Goal: Find specific page/section: Find specific page/section

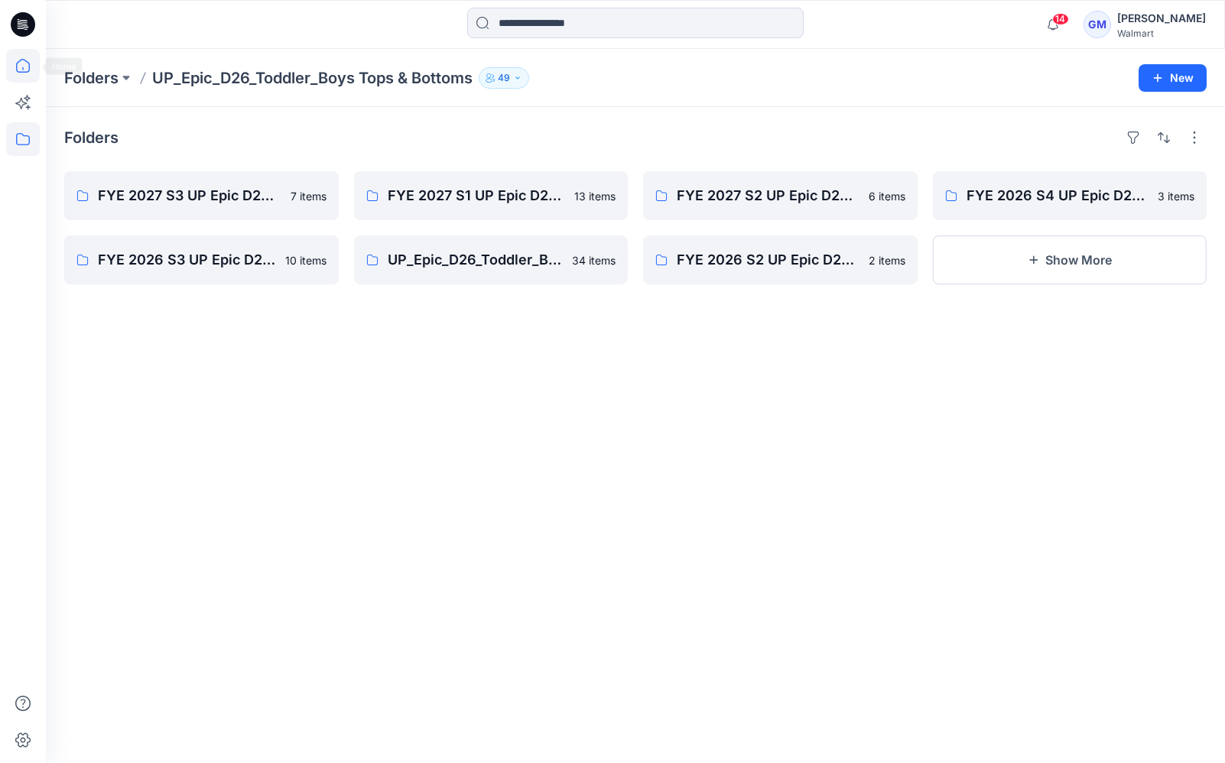
click at [21, 63] on icon at bounding box center [23, 66] width 34 height 34
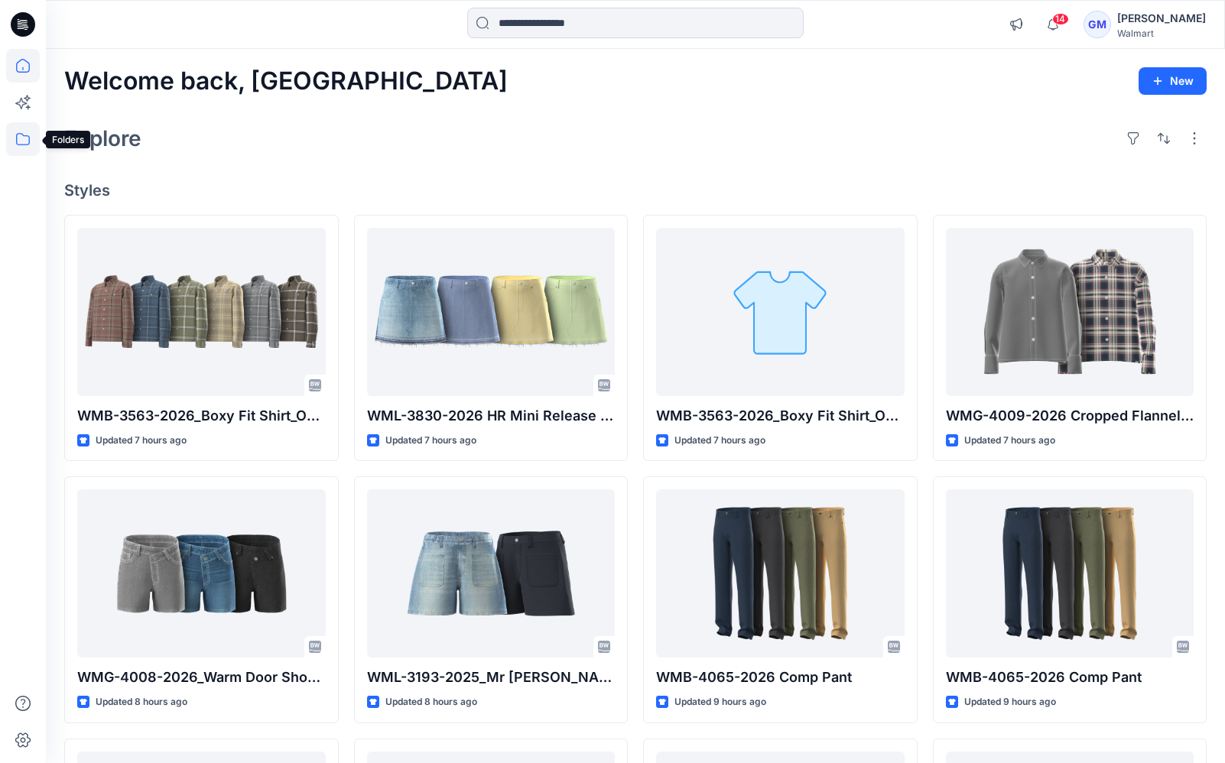
click at [26, 140] on icon at bounding box center [23, 139] width 34 height 34
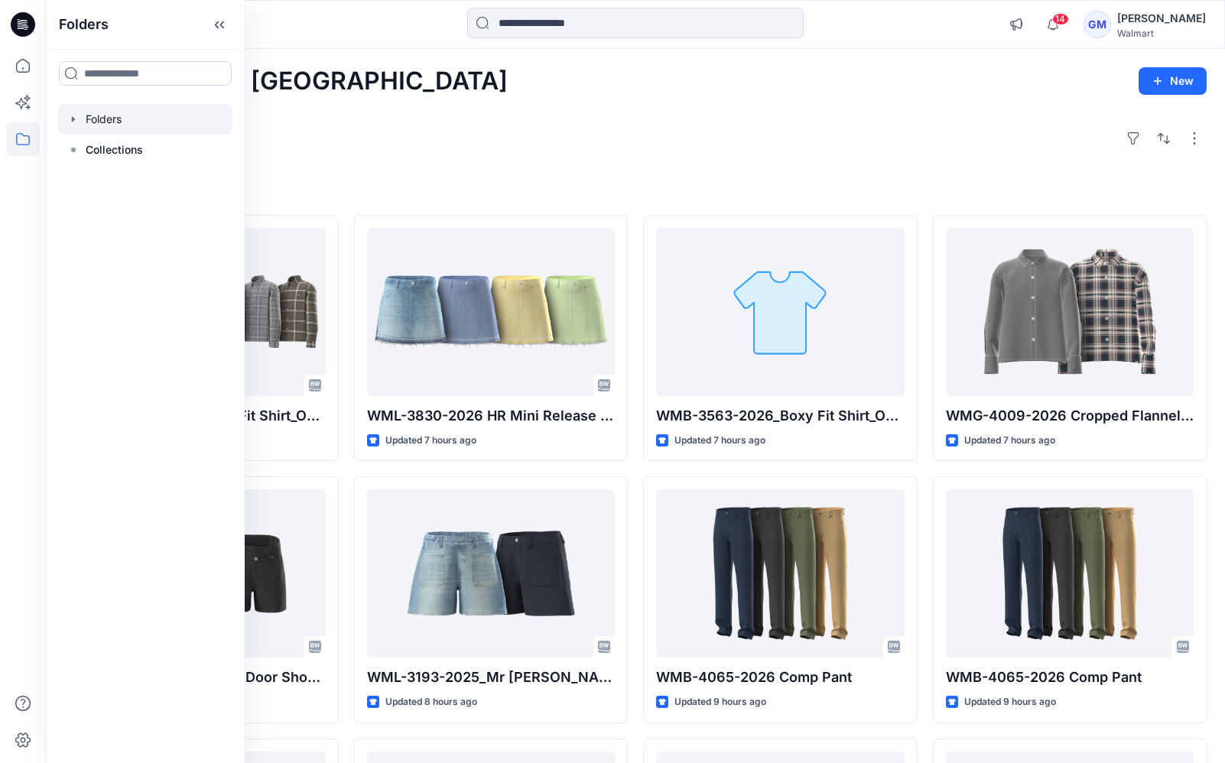
click at [93, 115] on div at bounding box center [145, 119] width 174 height 31
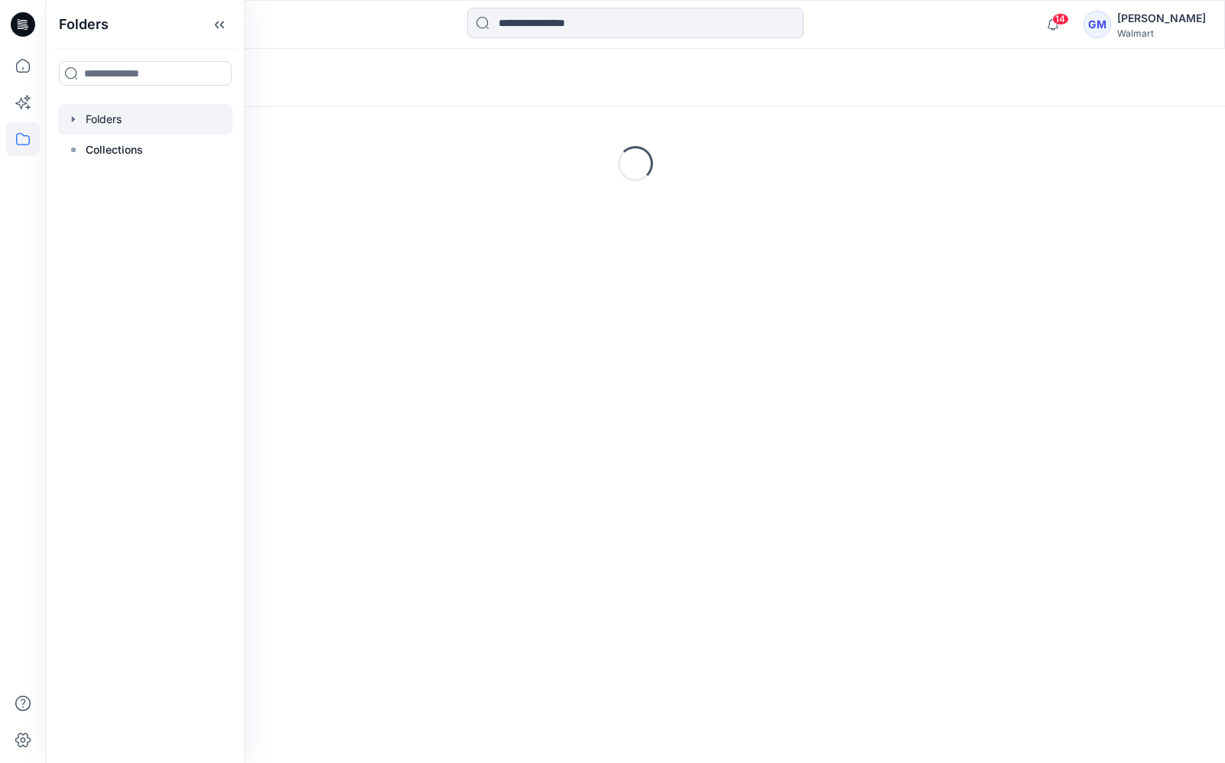
click at [406, 33] on div at bounding box center [635, 25] width 590 height 34
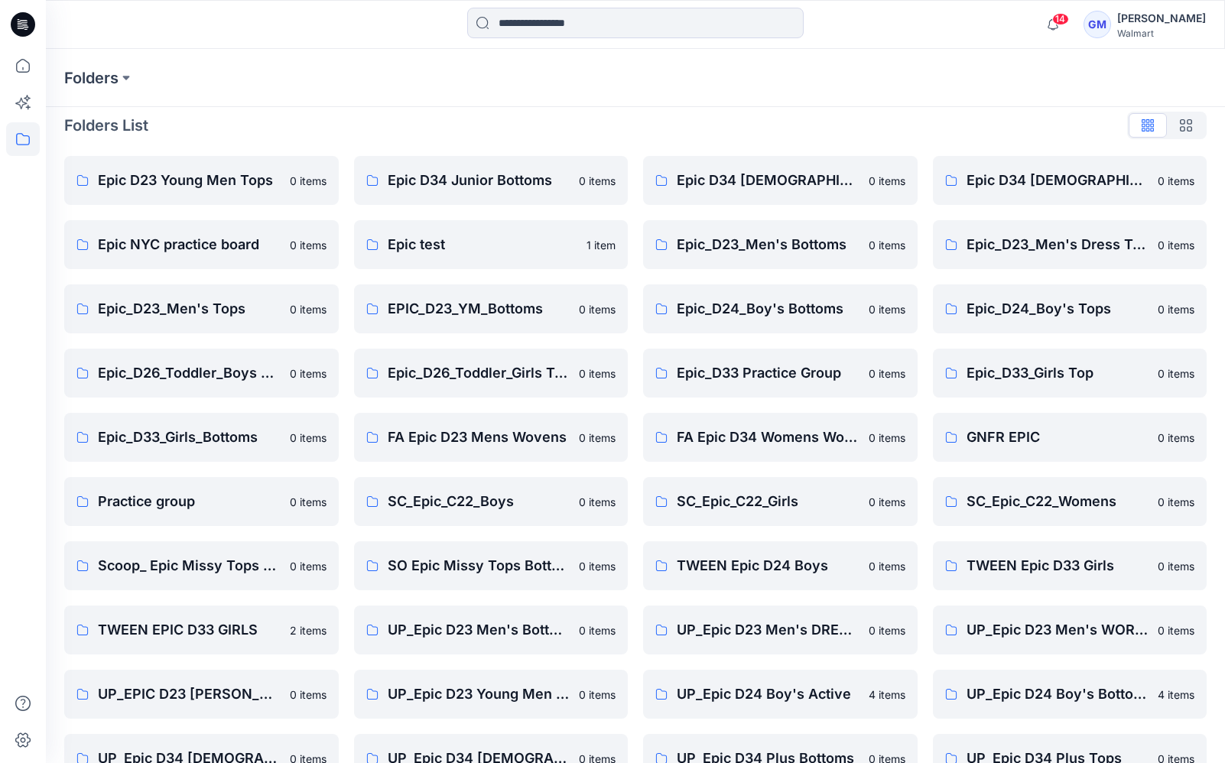
scroll to position [243, 0]
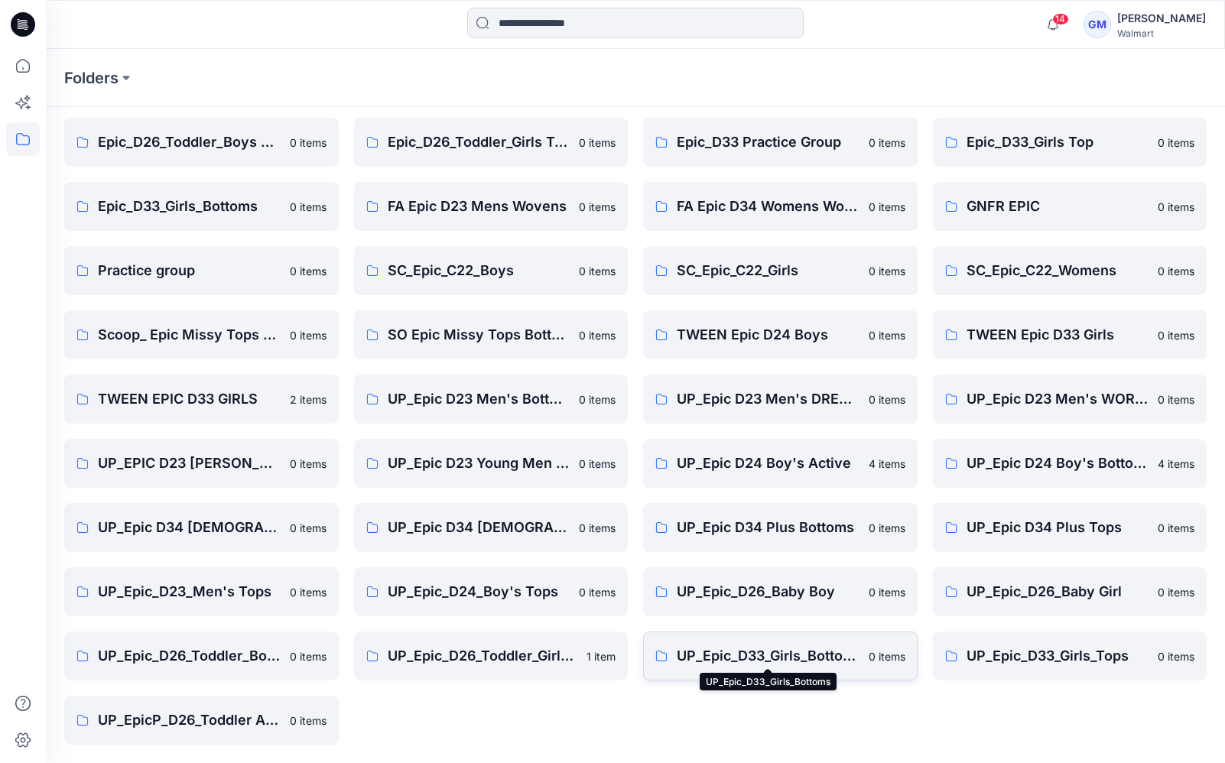
click at [787, 658] on p "UP_Epic_D33_Girls_Bottoms" at bounding box center [768, 656] width 183 height 21
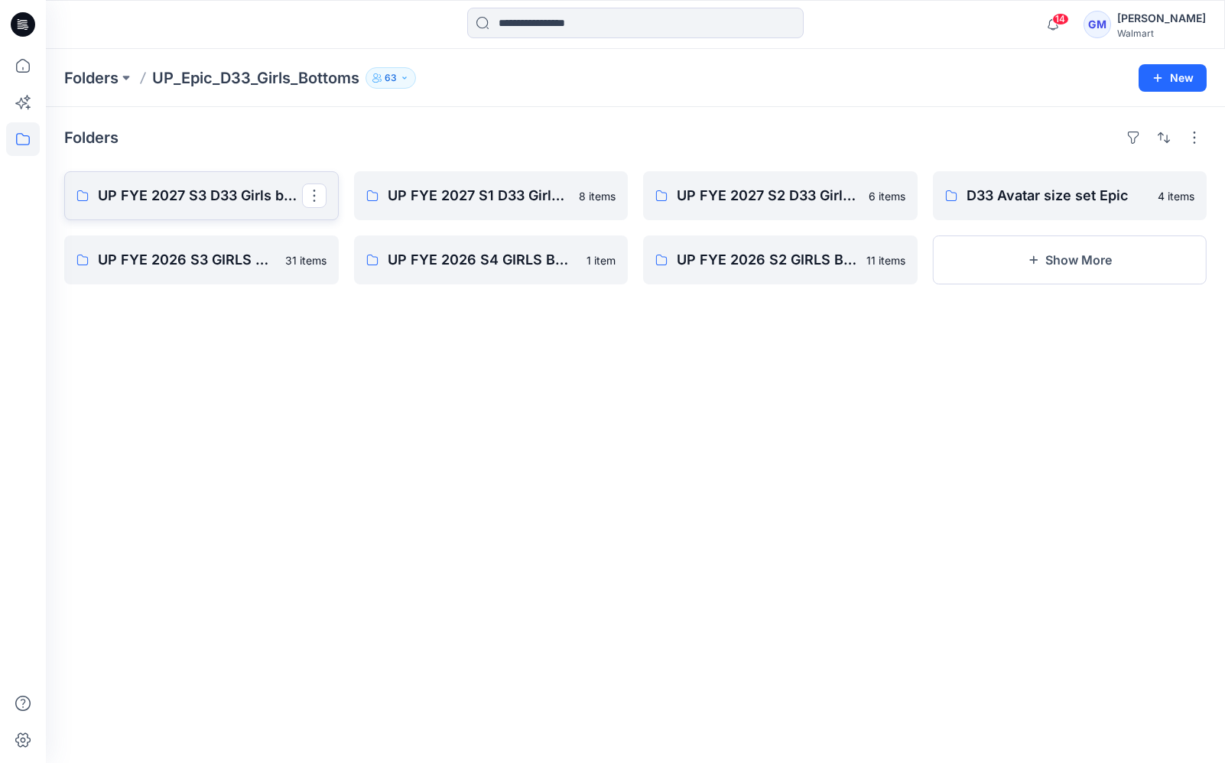
click at [206, 197] on p "UP FYE 2027 S3 D33 Girls bottoms Epic" at bounding box center [200, 195] width 204 height 21
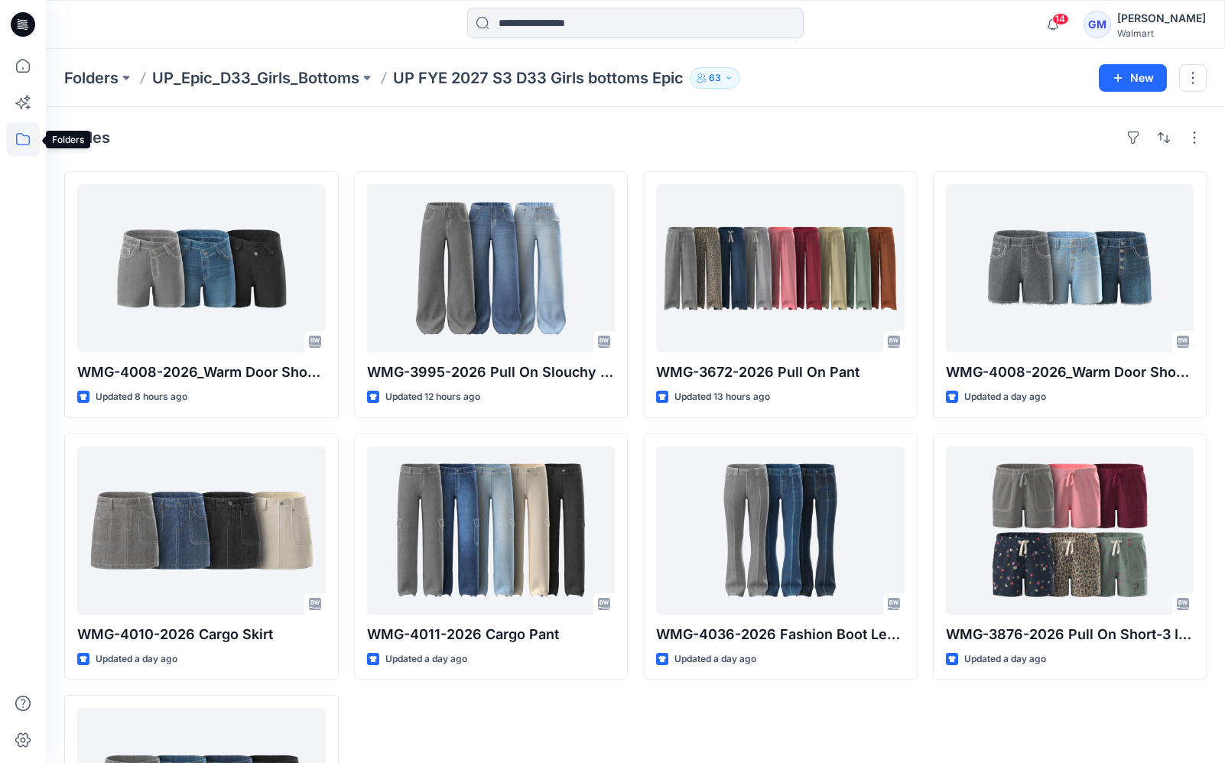
click at [24, 141] on icon at bounding box center [23, 139] width 34 height 34
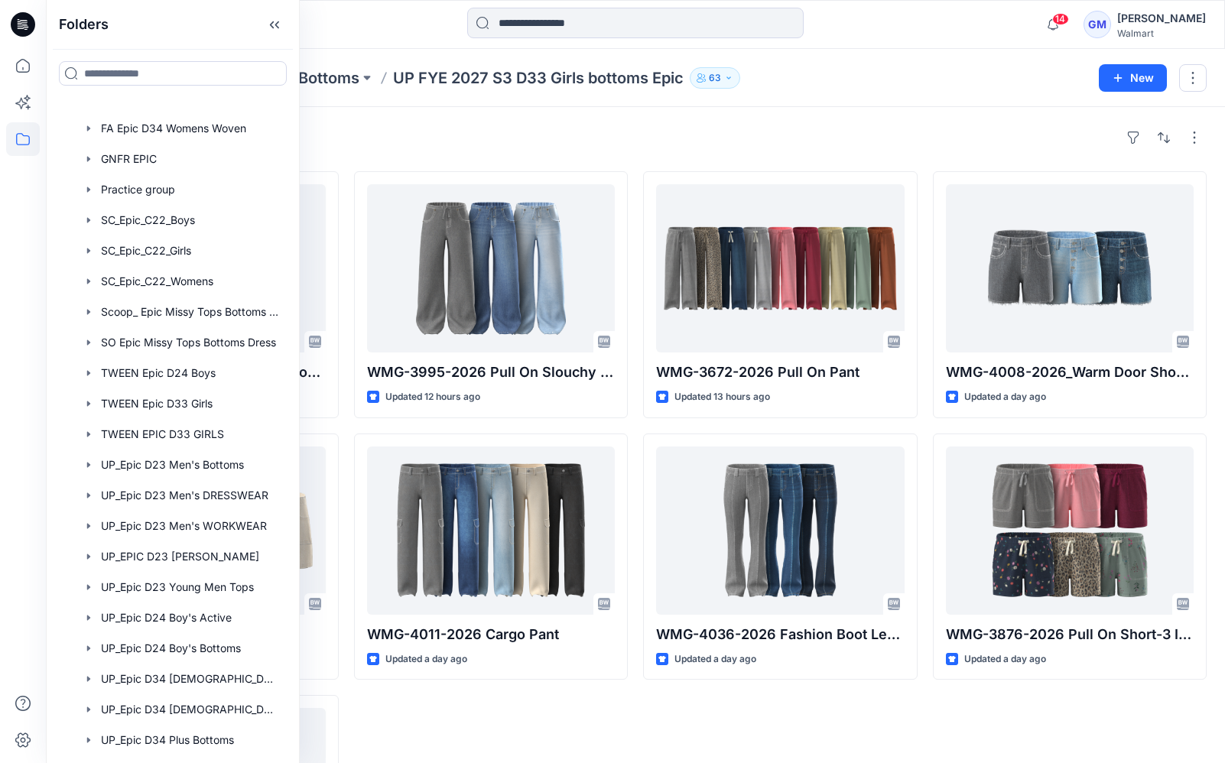
scroll to position [1391, 0]
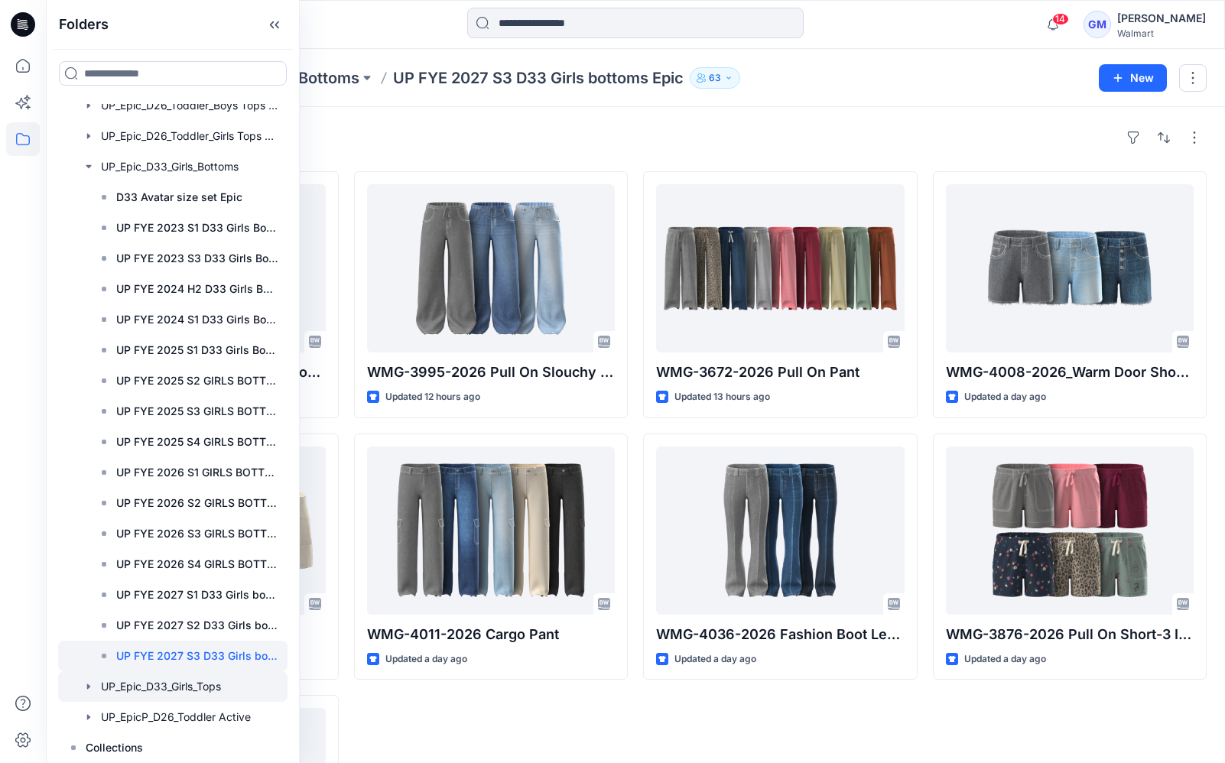
click at [176, 681] on div at bounding box center [172, 687] width 229 height 31
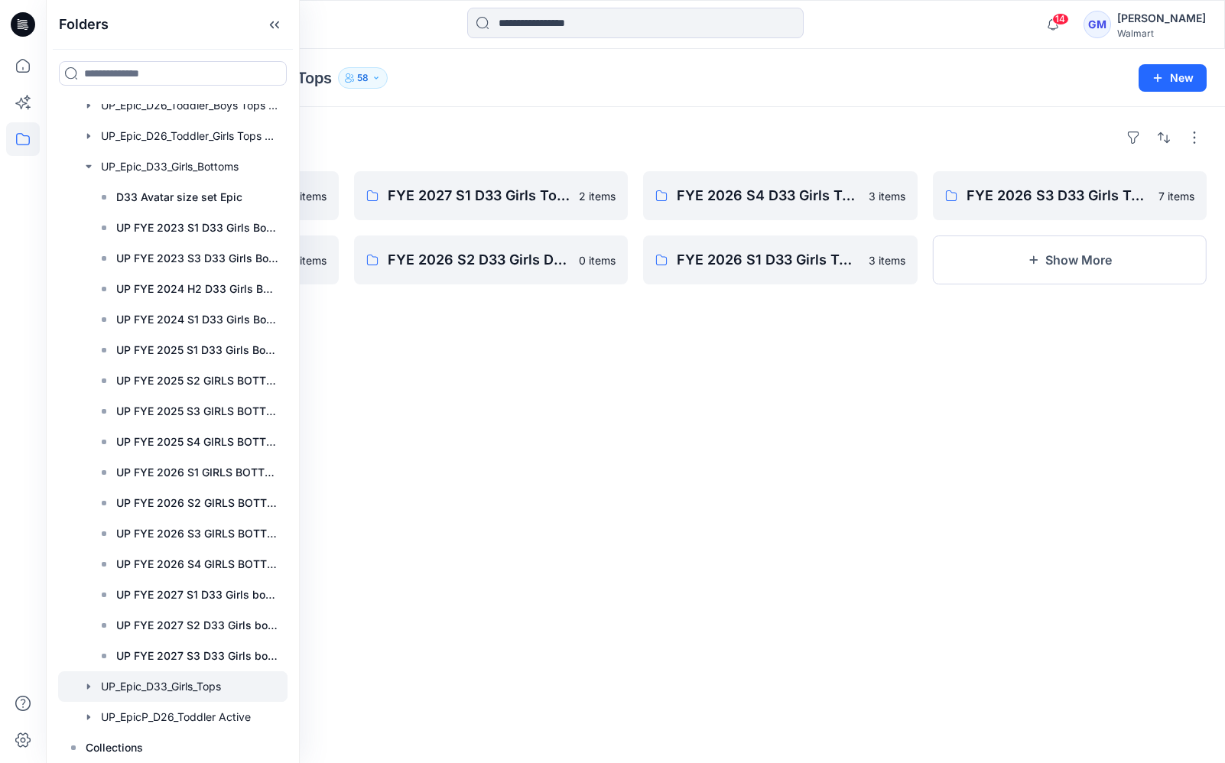
click at [776, 437] on div "Folders FYE 2027 S3 D33 Girls Tops & Dresses Epic Design 5 items FYE 2026 S2 D3…" at bounding box center [635, 435] width 1179 height 656
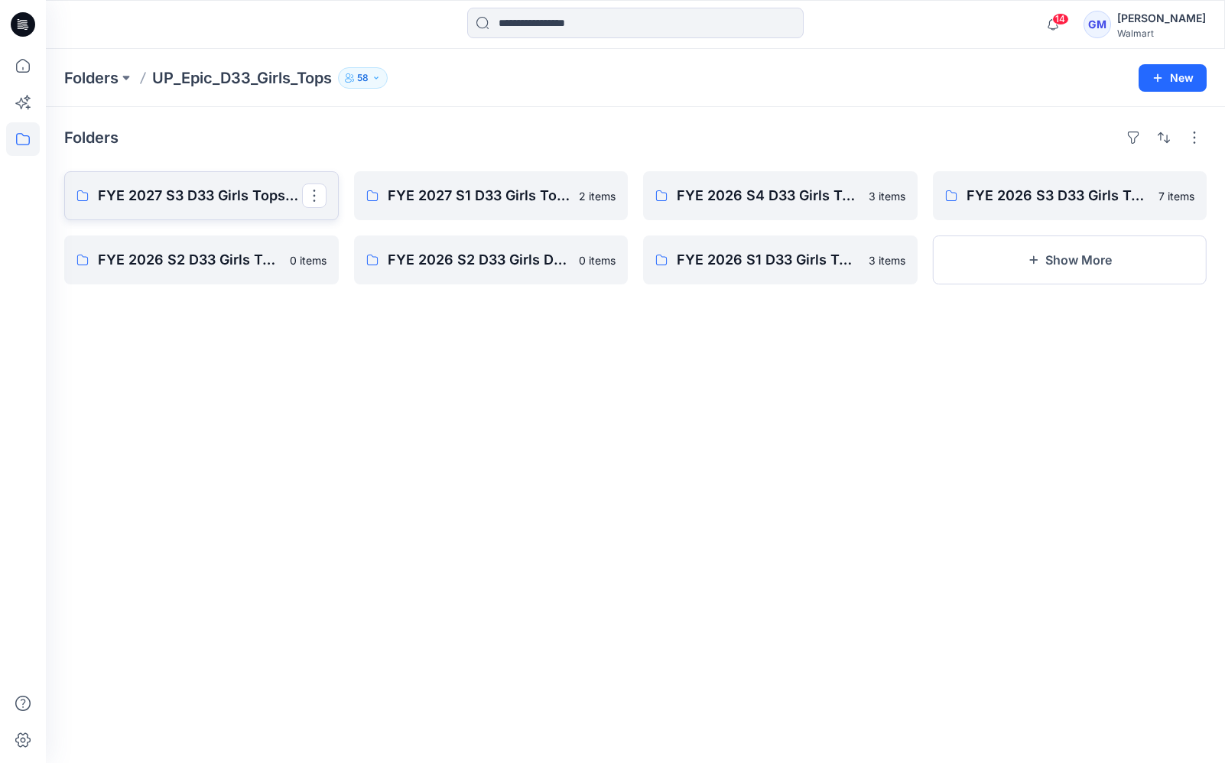
click at [232, 198] on p "FYE 2027 S3 D33 Girls Tops & Dresses Epic Design" at bounding box center [200, 195] width 204 height 21
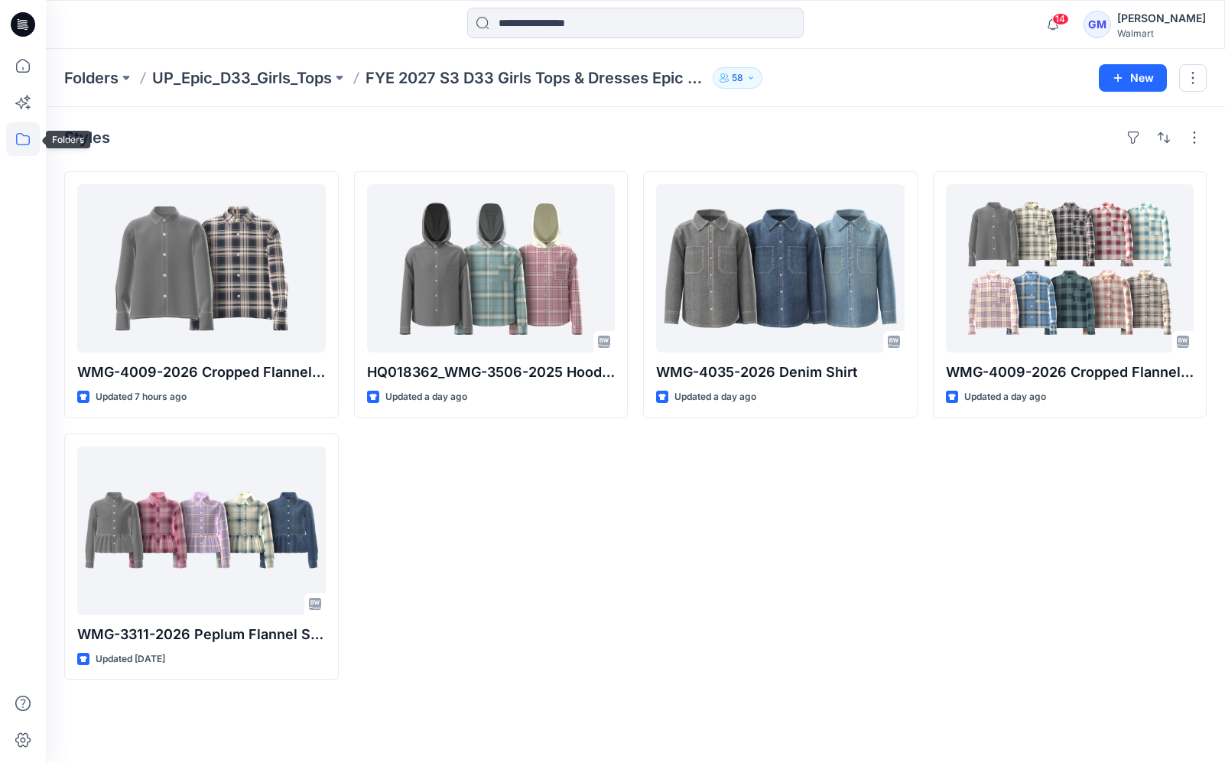
click at [22, 136] on icon at bounding box center [23, 139] width 34 height 34
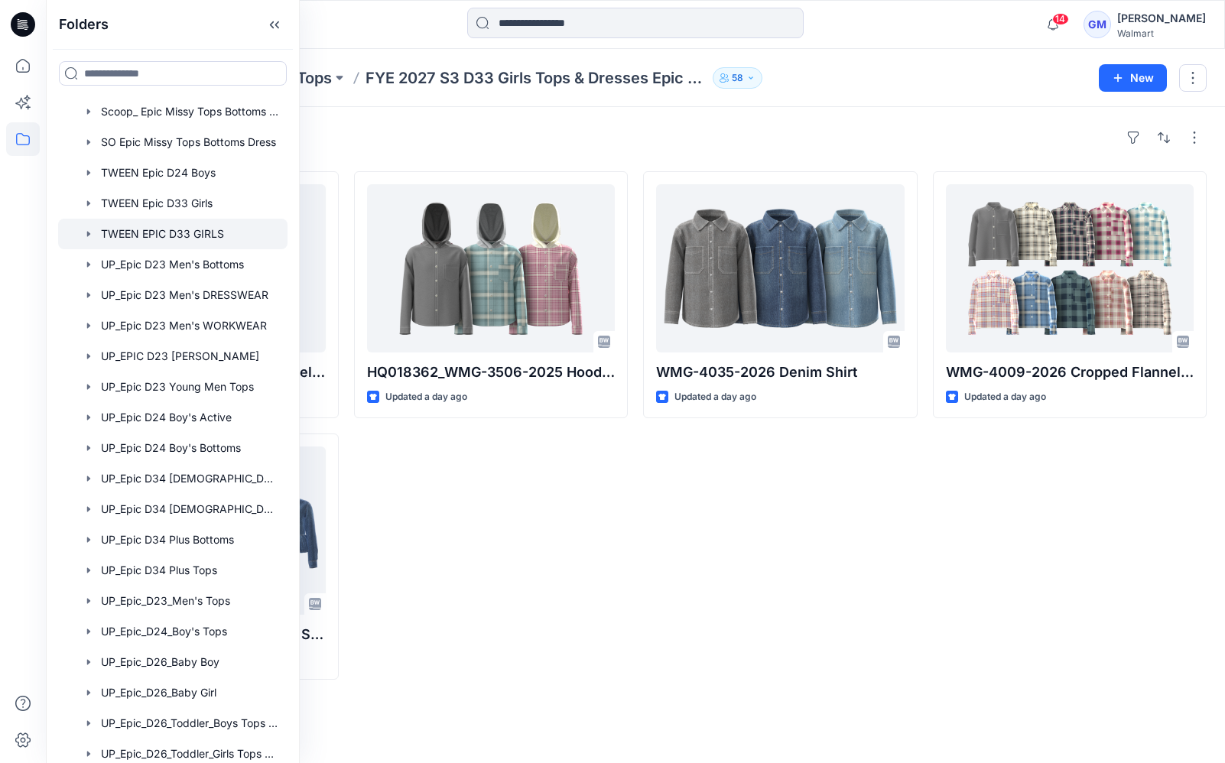
scroll to position [772, 0]
click at [167, 197] on div at bounding box center [172, 204] width 229 height 31
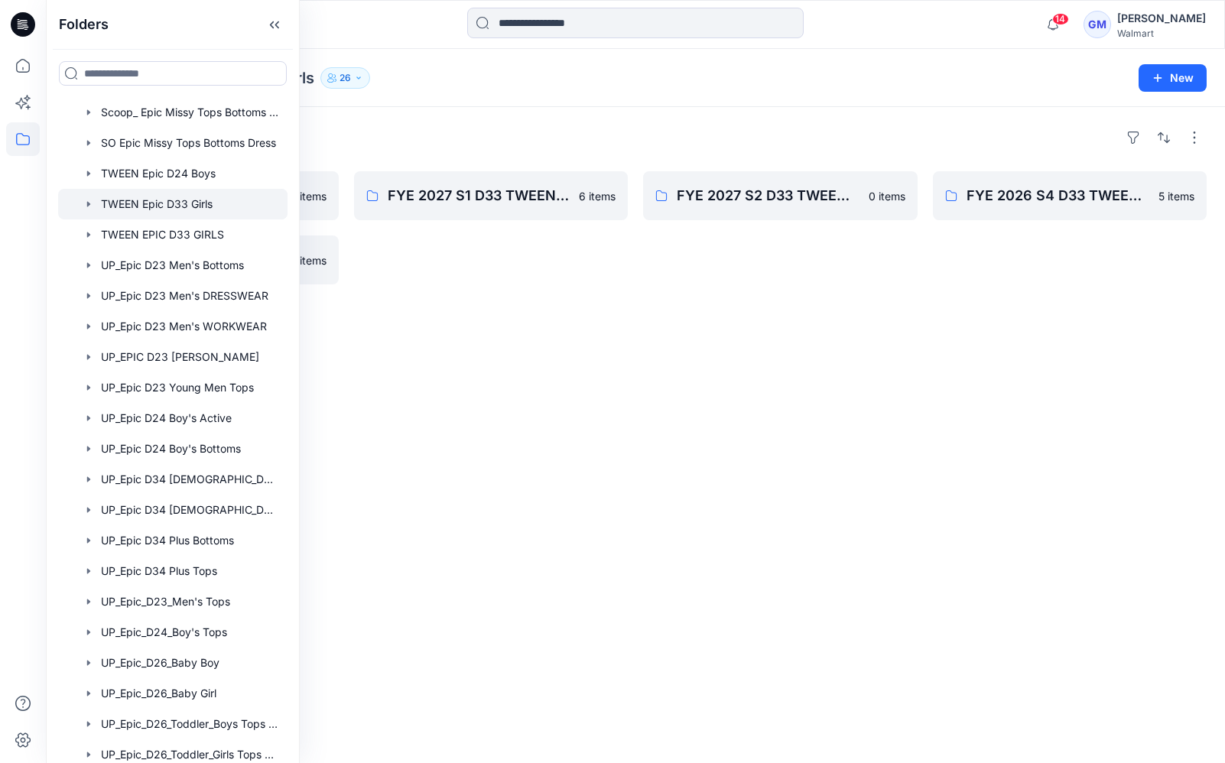
click at [618, 307] on div "Folders FYE 2027 S3 D33 Tween Girl EPIC 0 items FYE 2026 S3 D33 TWEEN GIRL Epic…" at bounding box center [635, 435] width 1179 height 656
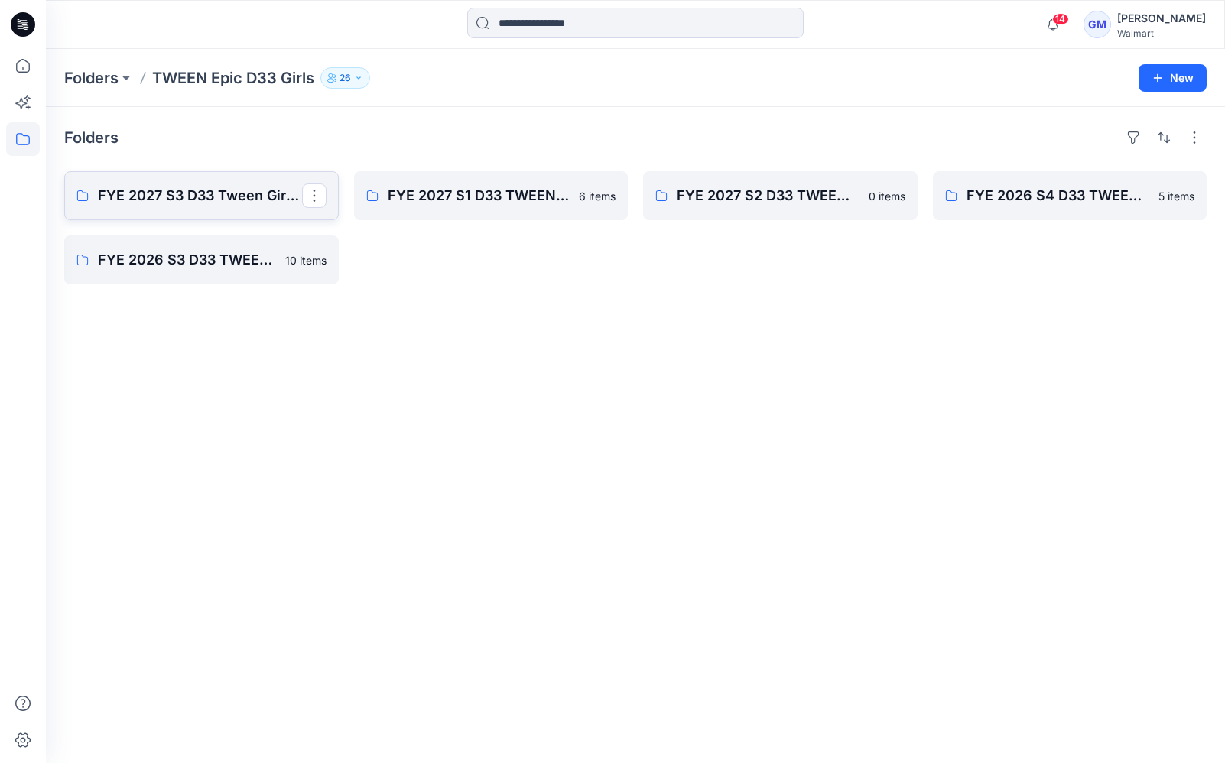
click at [256, 202] on p "FYE 2027 S3 D33 Tween Girl EPIC" at bounding box center [200, 195] width 204 height 21
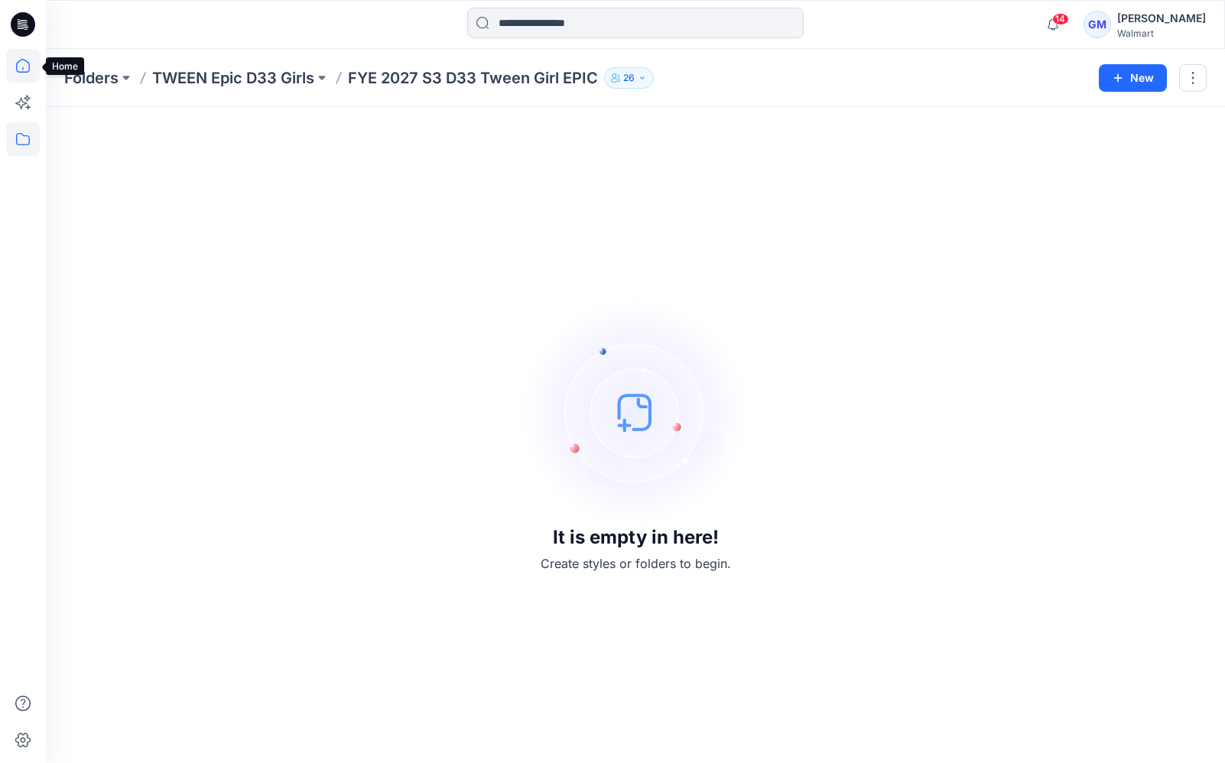
click at [21, 60] on icon at bounding box center [23, 66] width 14 height 14
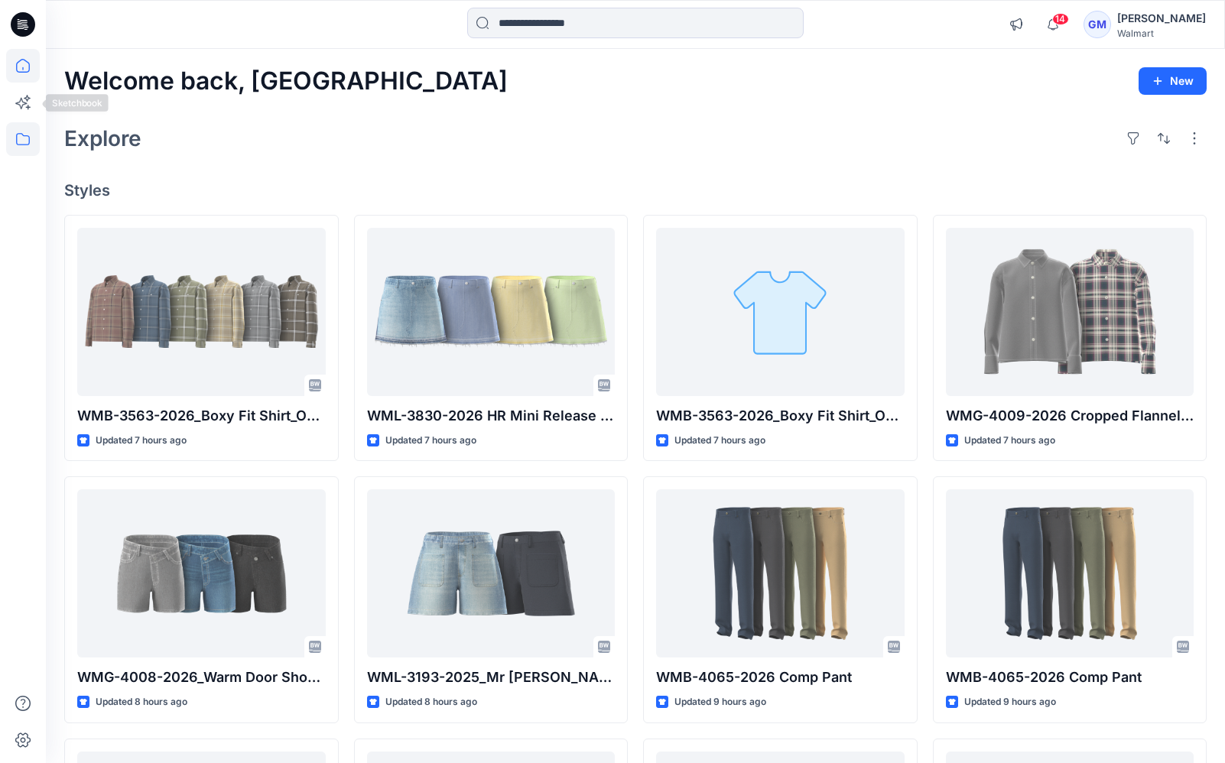
click at [24, 141] on icon at bounding box center [23, 139] width 34 height 34
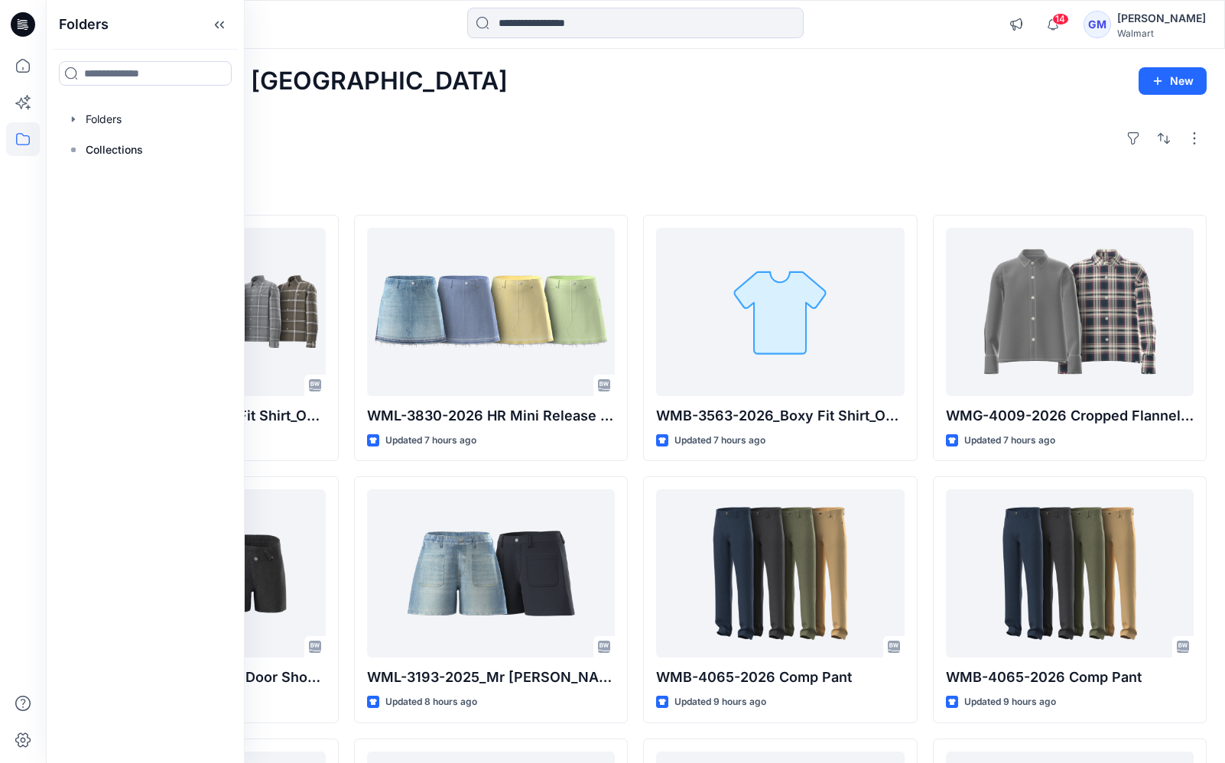
click at [538, 155] on div "Explore" at bounding box center [635, 138] width 1143 height 37
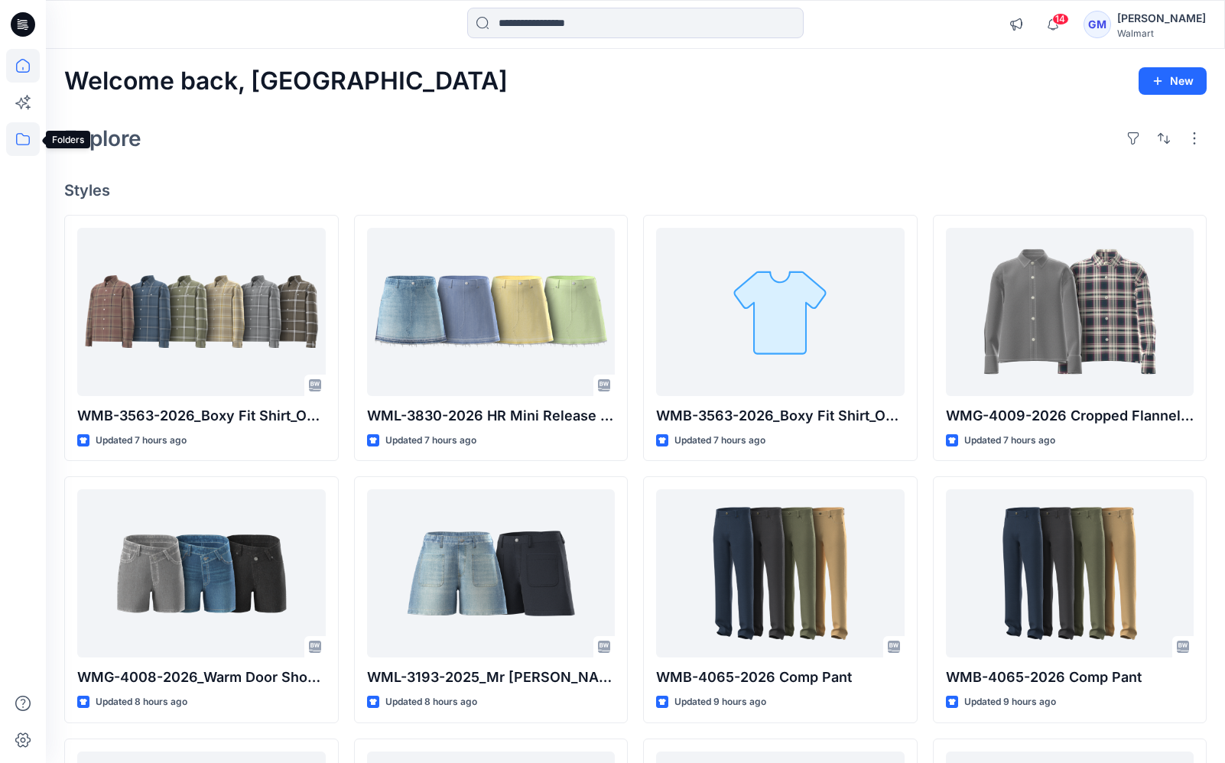
click at [24, 140] on icon at bounding box center [23, 139] width 34 height 34
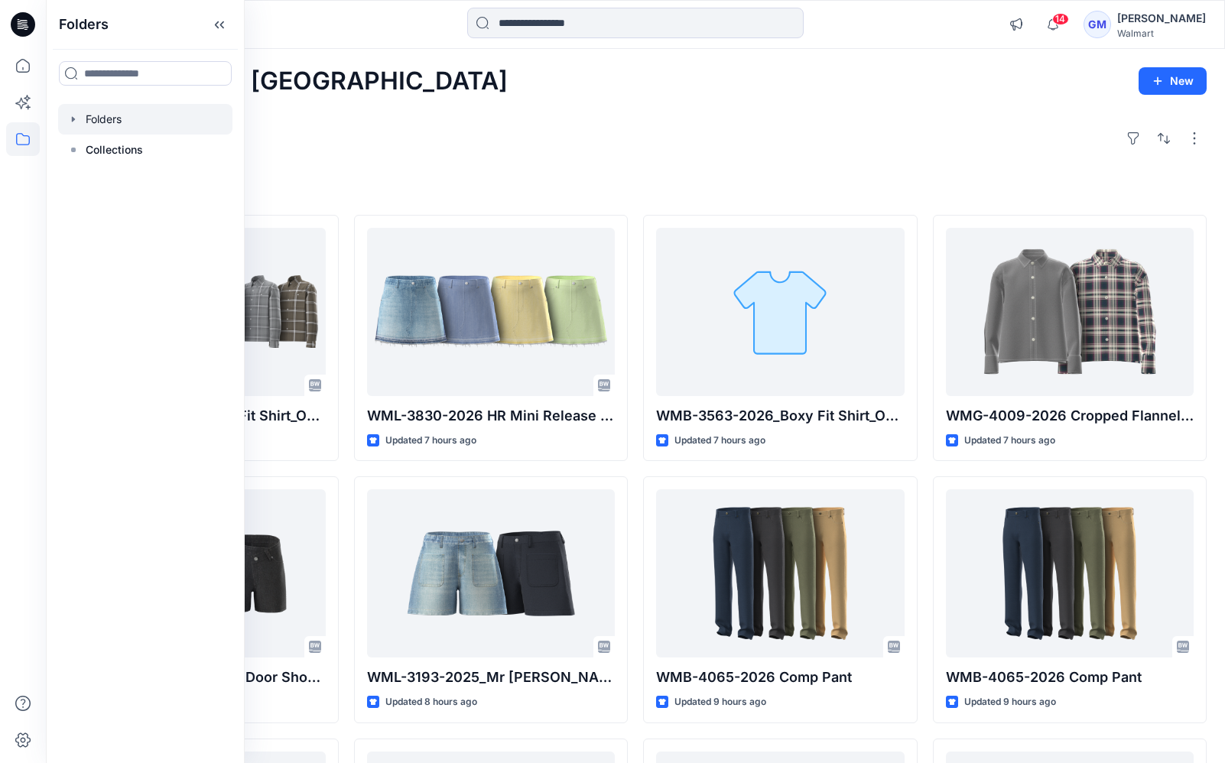
click at [101, 124] on div at bounding box center [145, 119] width 174 height 31
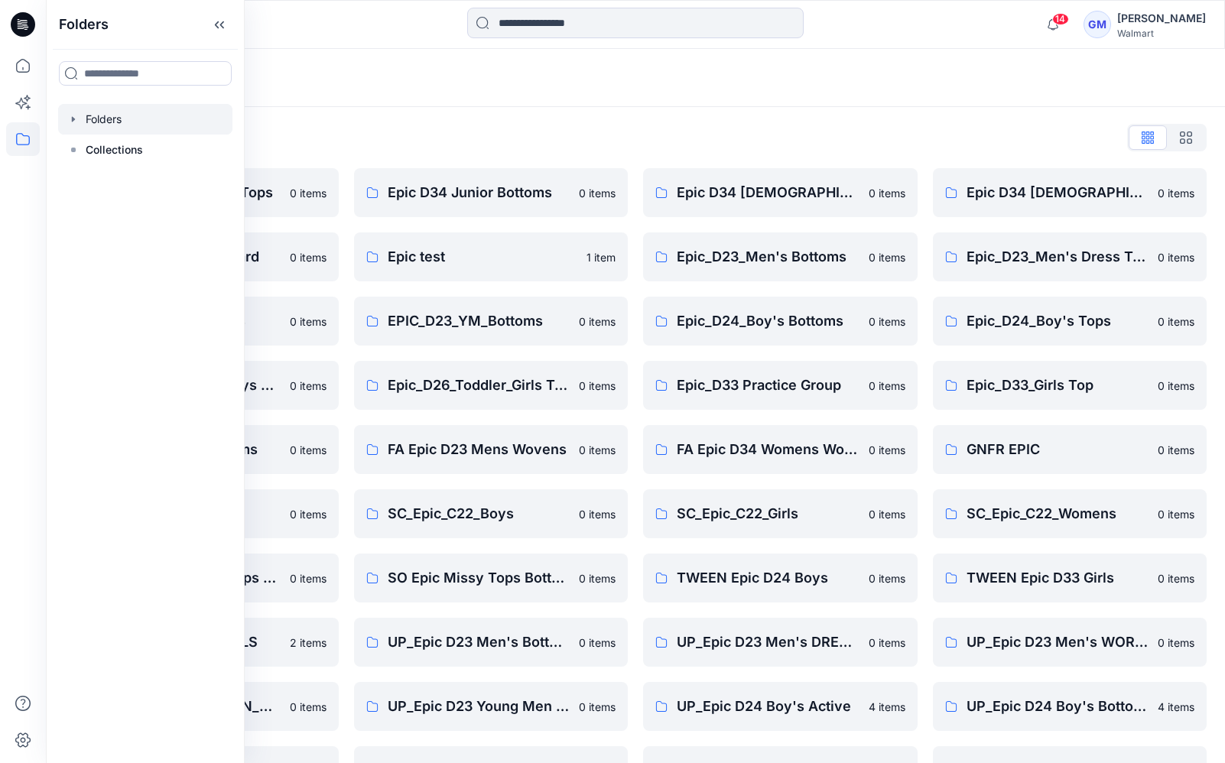
click at [534, 145] on div "Folders List" at bounding box center [635, 137] width 1143 height 24
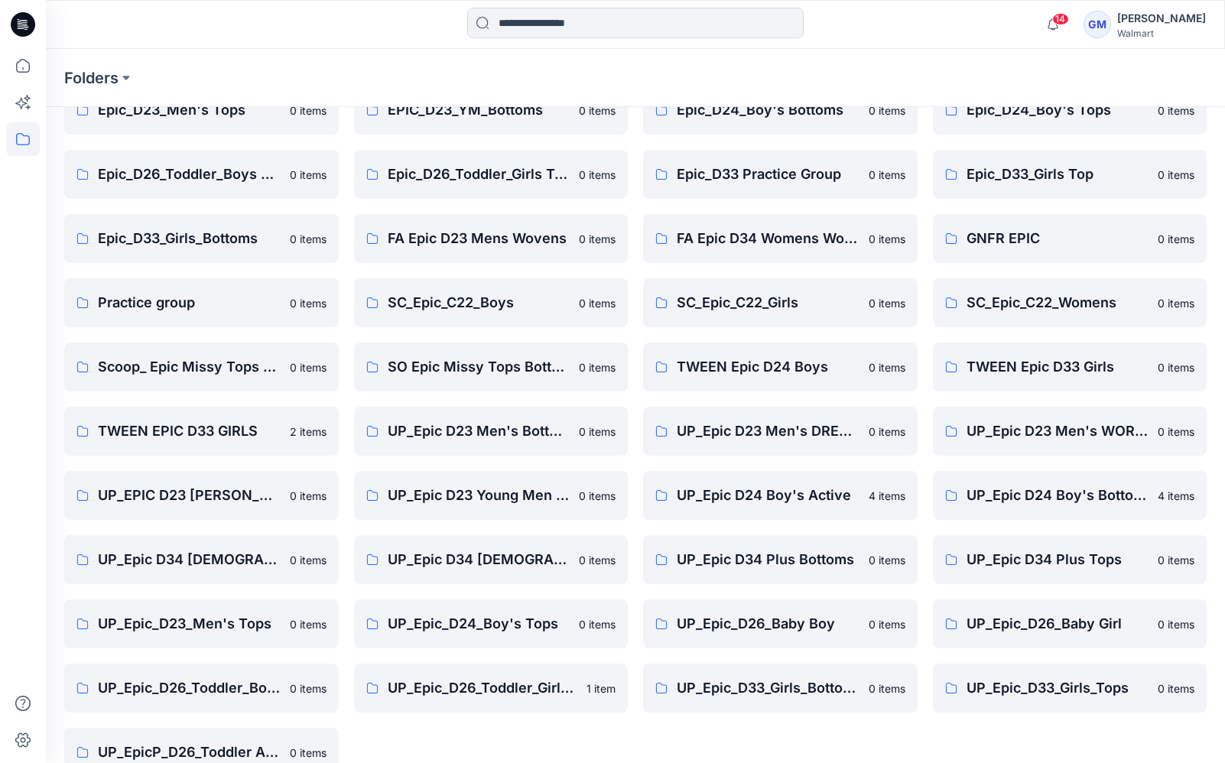
scroll to position [243, 0]
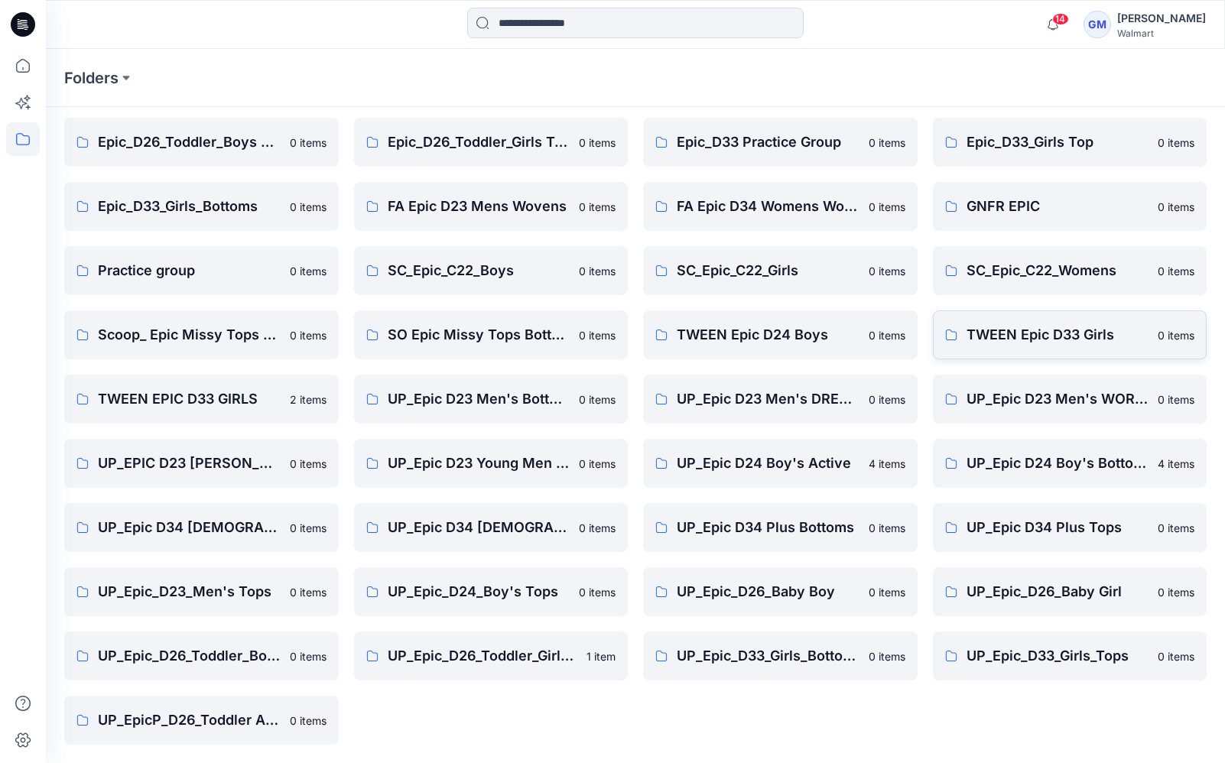
click at [1061, 338] on p "TWEEN Epic D33 Girls" at bounding box center [1058, 334] width 183 height 21
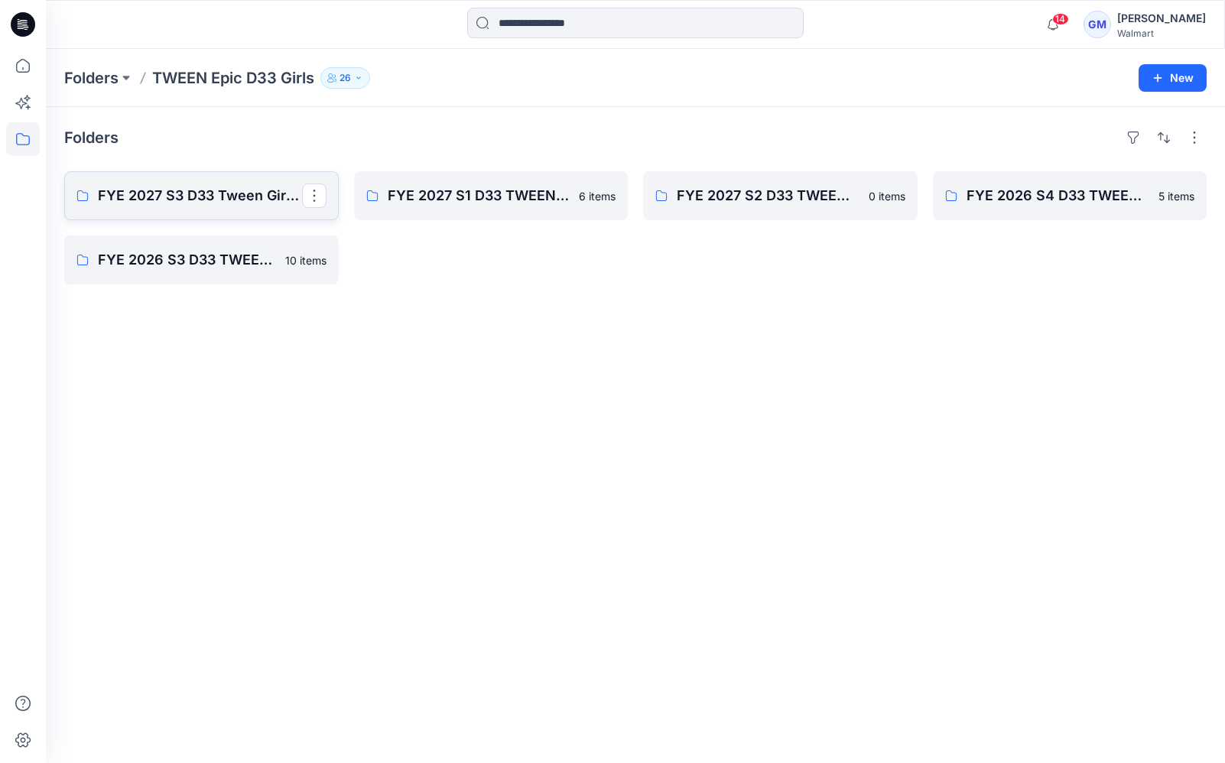
click at [215, 203] on p "FYE 2027 S3 D33 Tween Girl EPIC" at bounding box center [200, 195] width 204 height 21
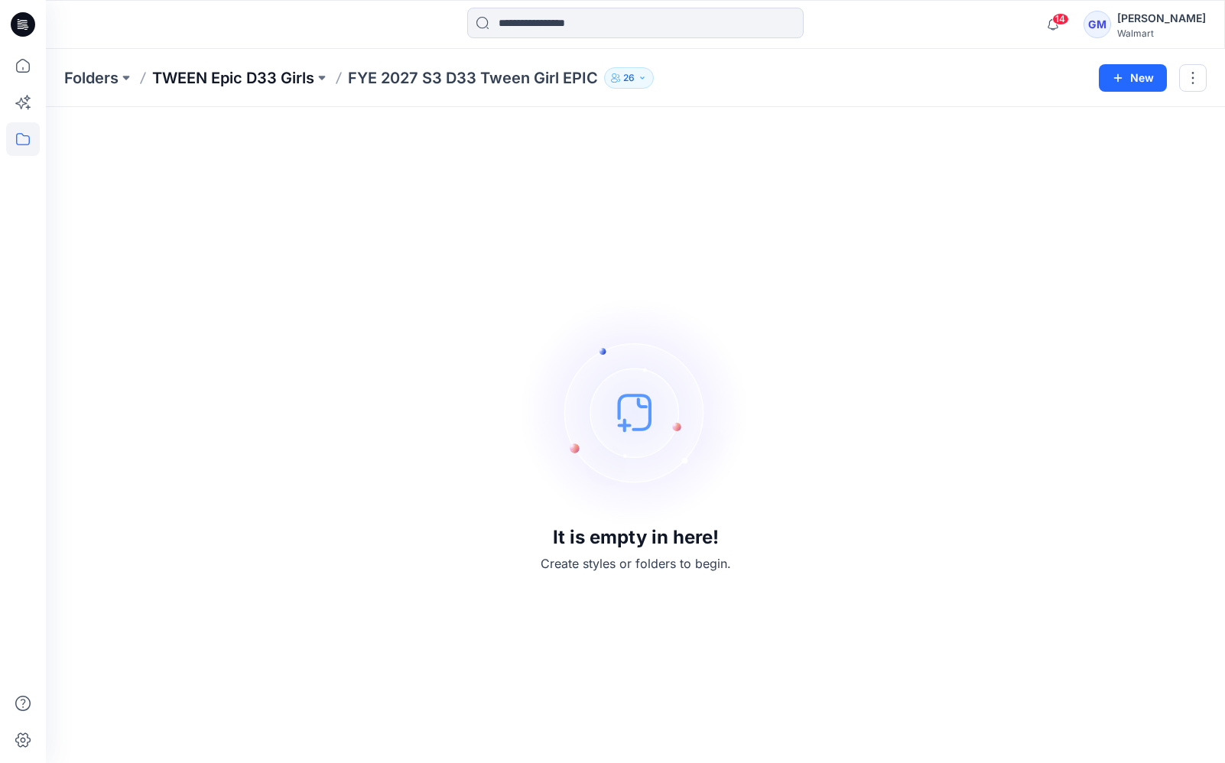
click at [216, 84] on p "TWEEN Epic D33 Girls" at bounding box center [233, 77] width 162 height 21
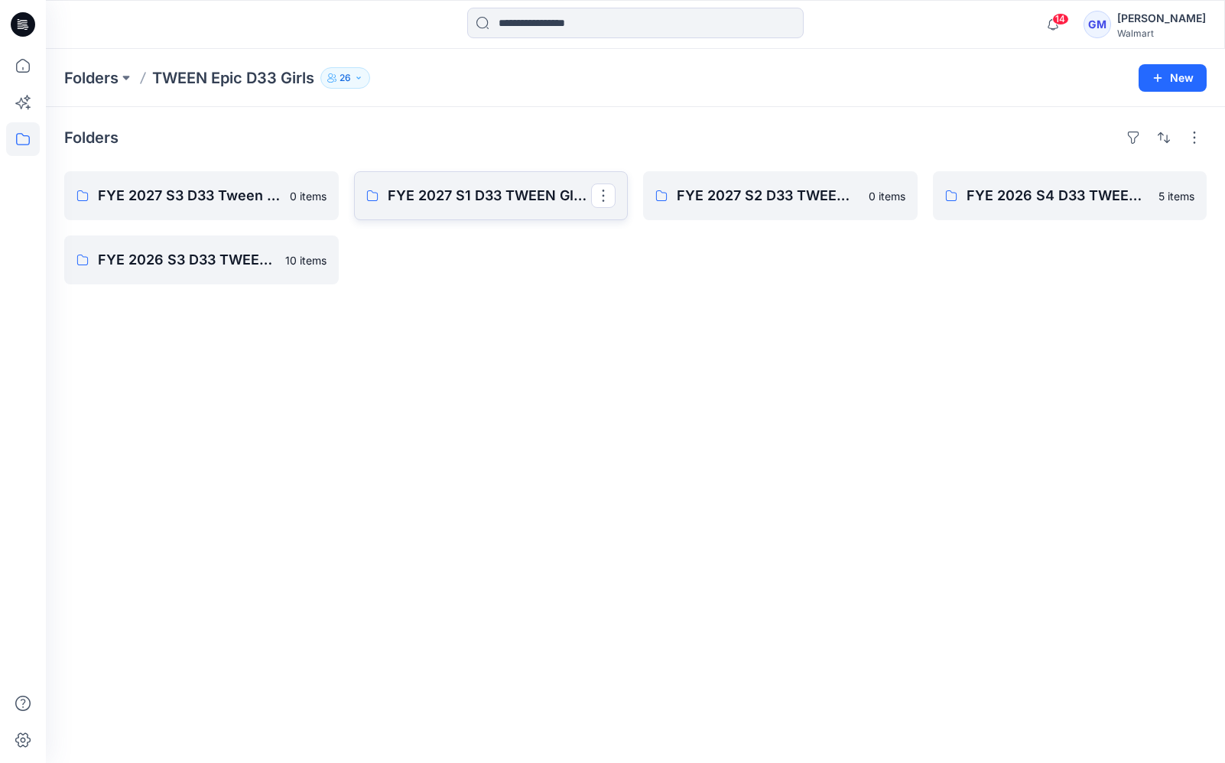
click at [488, 189] on p "FYE 2027 S1 D33 TWEEN GIRL EPIC" at bounding box center [490, 195] width 204 height 21
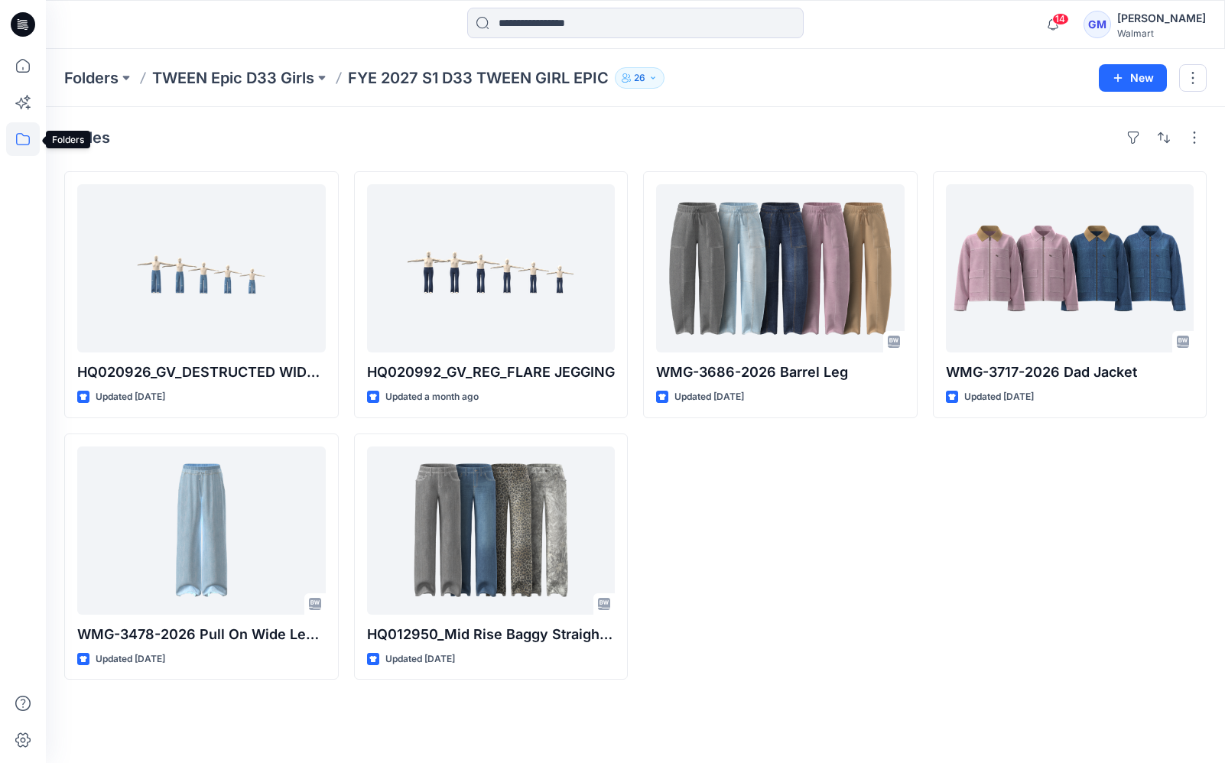
click at [21, 141] on icon at bounding box center [23, 139] width 34 height 34
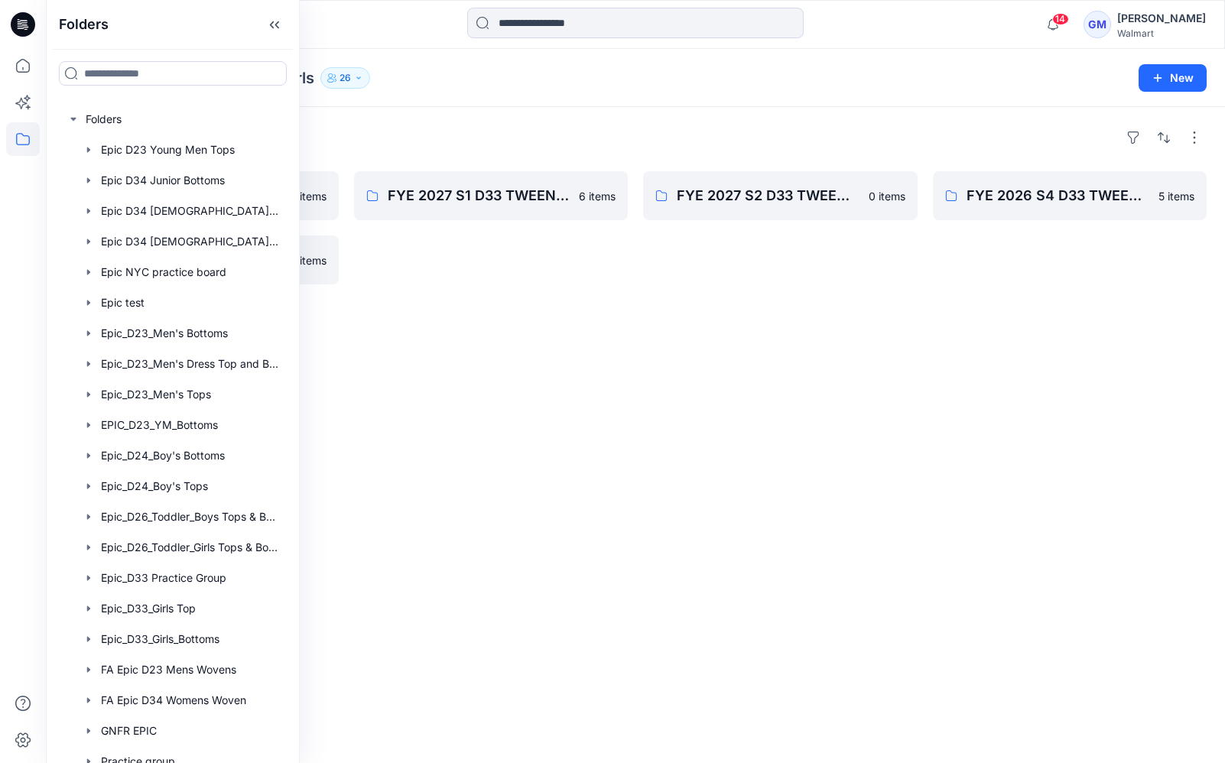
click at [953, 414] on div "Folders FYE 2027 S3 D33 Tween Girl EPIC 0 items FYE 2026 S3 D33 TWEEN GIRL Epic…" at bounding box center [635, 435] width 1179 height 656
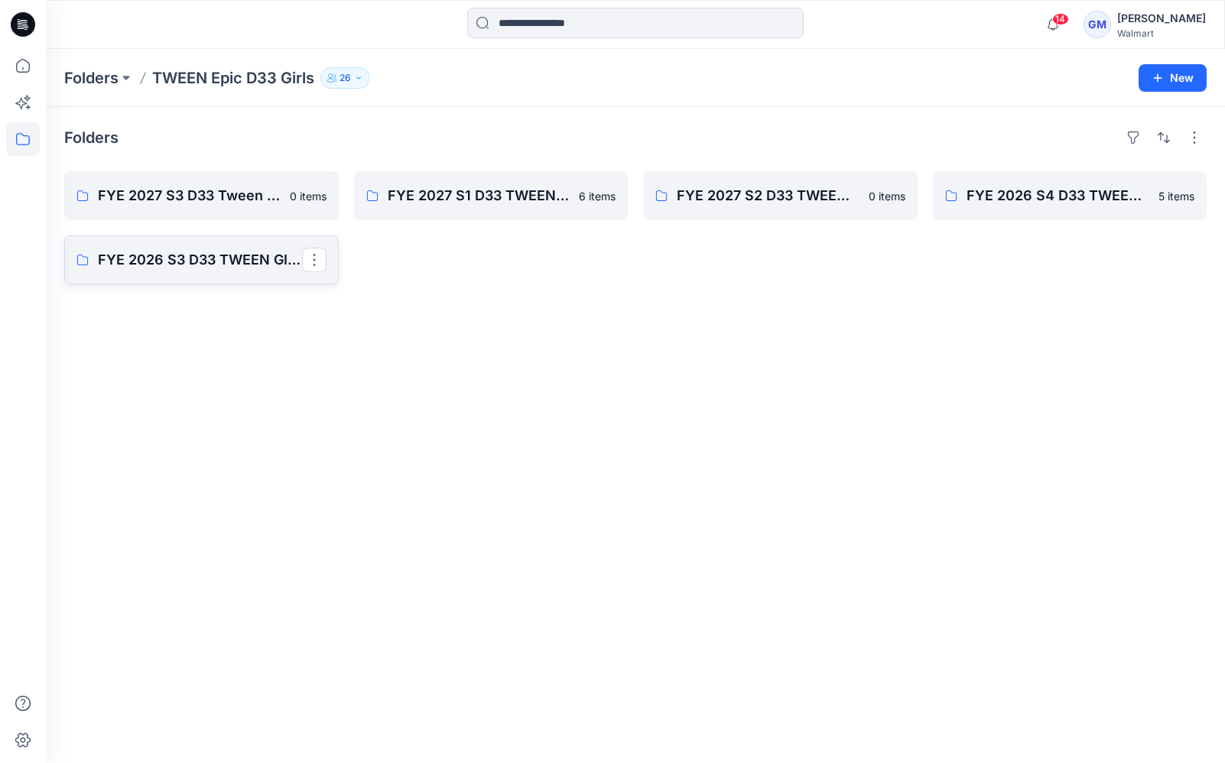
click at [197, 264] on p "FYE 2026 S3 D33 TWEEN GIRL Epic" at bounding box center [200, 259] width 204 height 21
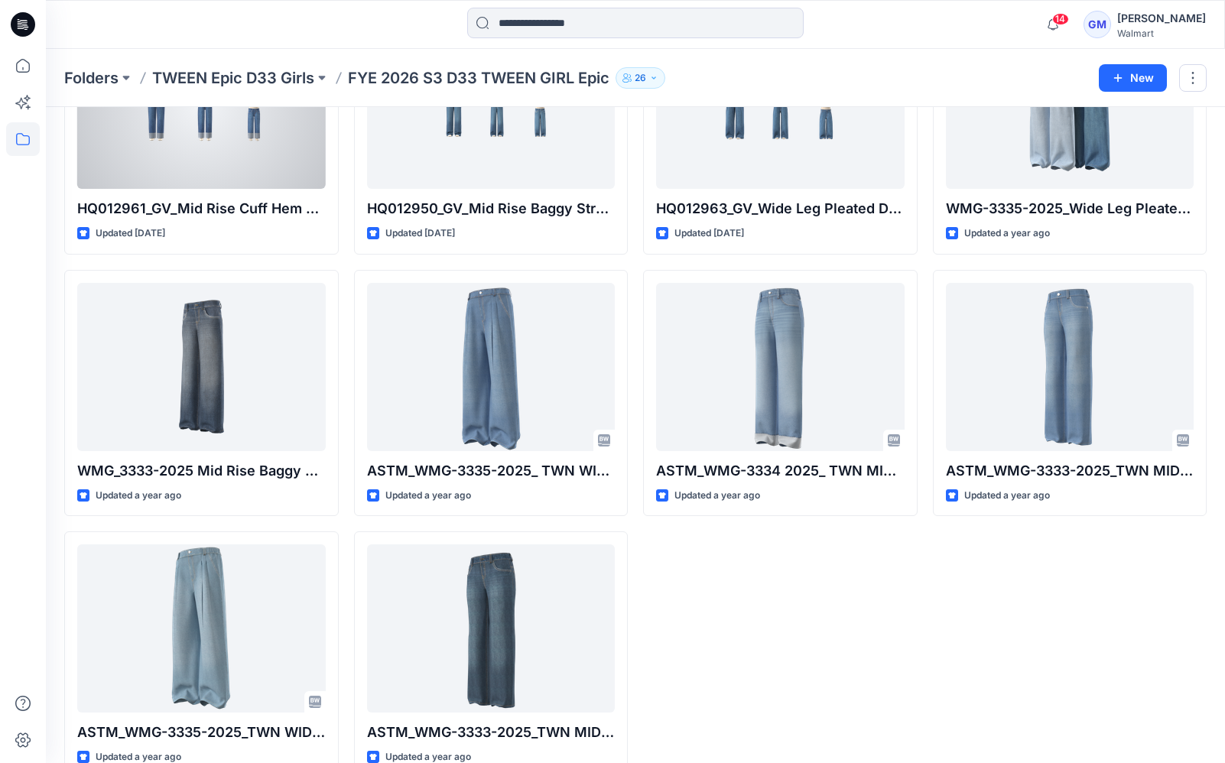
scroll to position [166, 0]
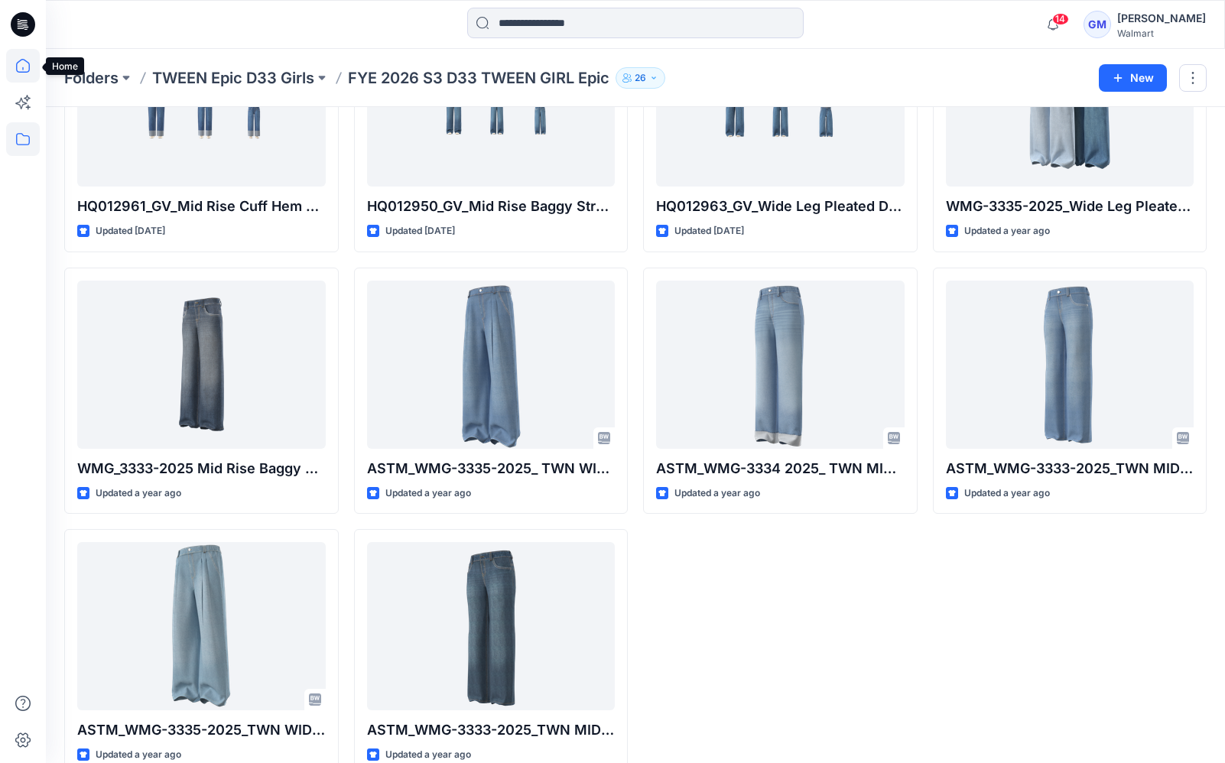
click at [23, 63] on icon at bounding box center [23, 66] width 34 height 34
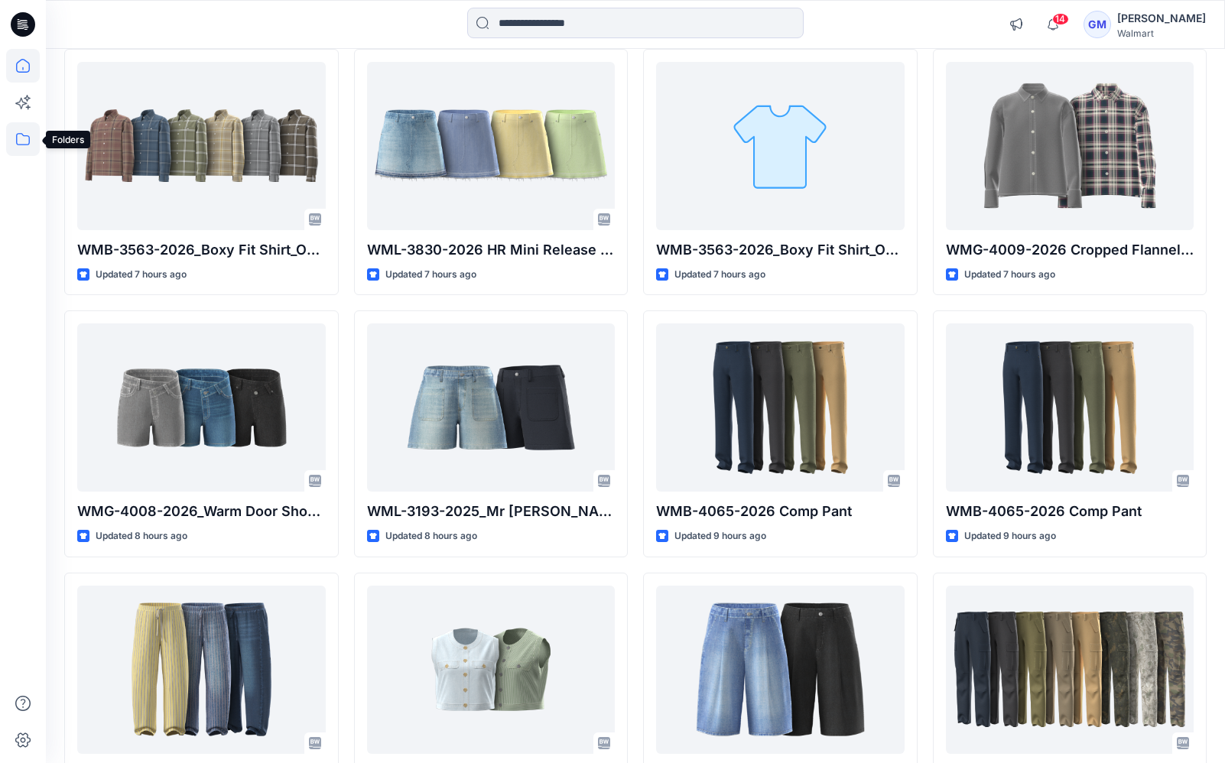
click at [28, 133] on icon at bounding box center [23, 139] width 34 height 34
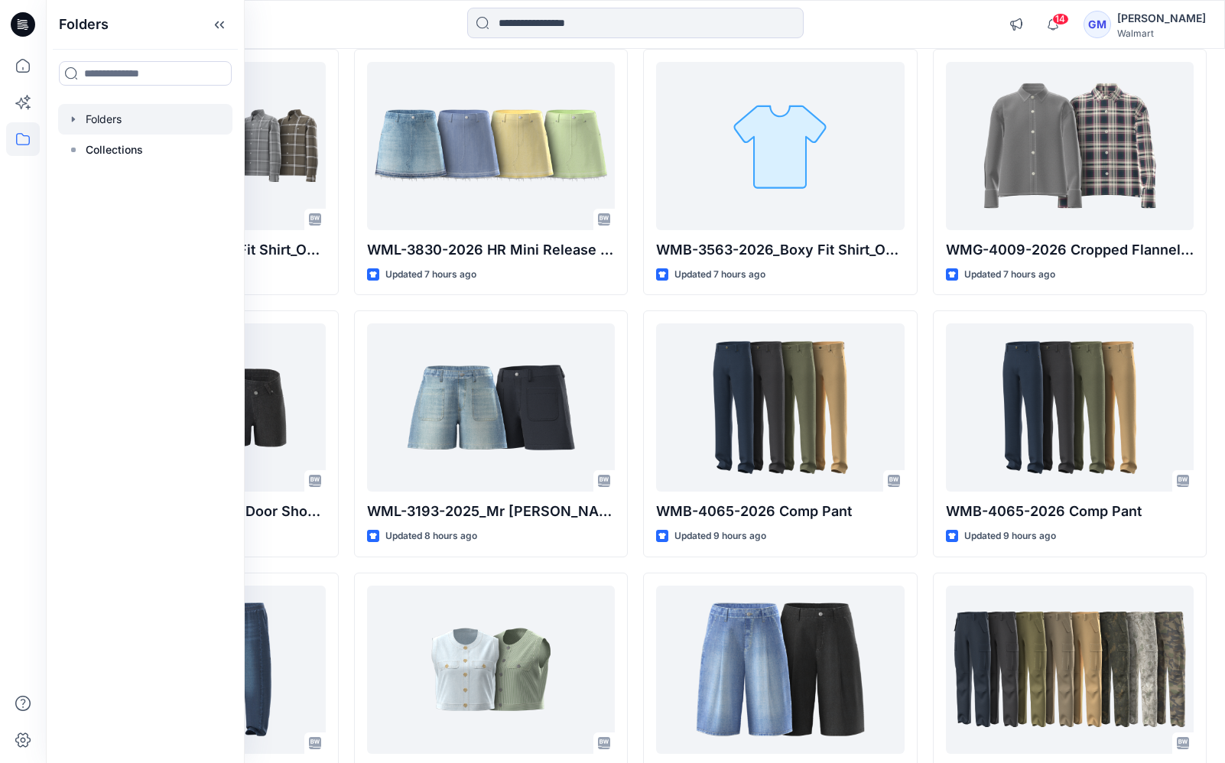
click at [109, 122] on div at bounding box center [145, 119] width 174 height 31
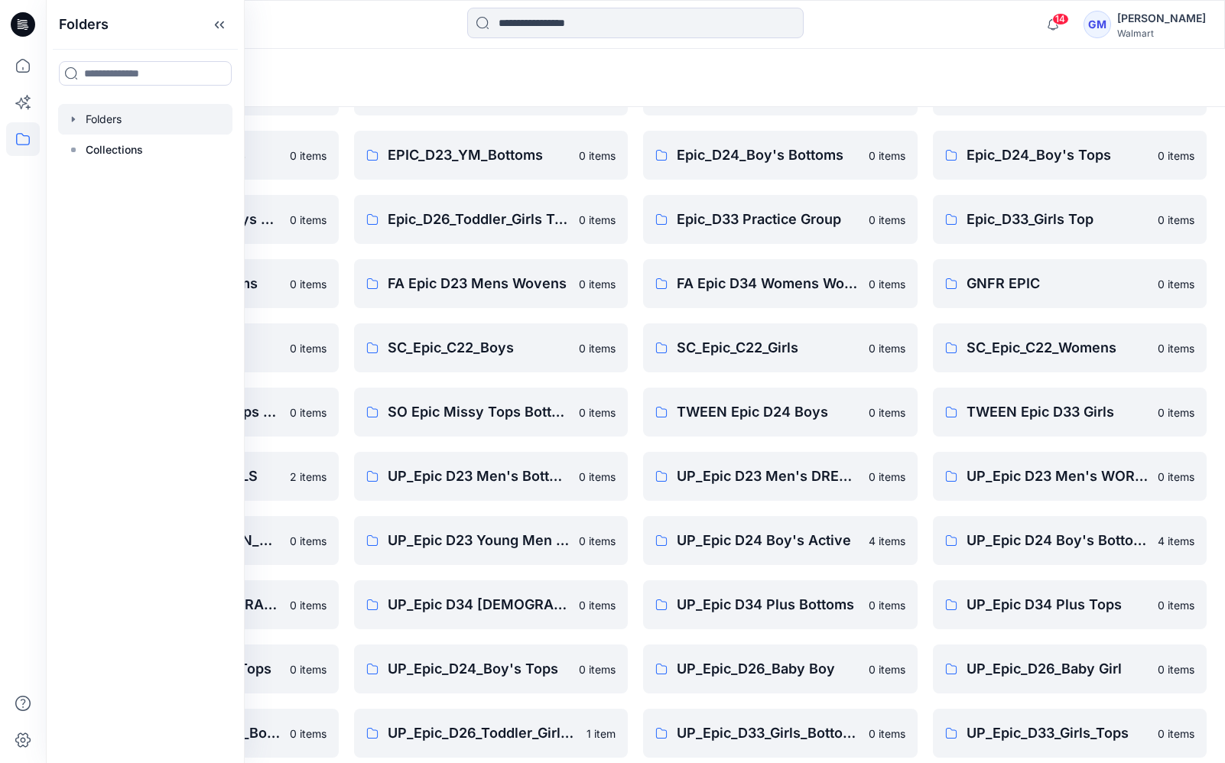
click at [670, 92] on div "Folders" at bounding box center [635, 78] width 1179 height 58
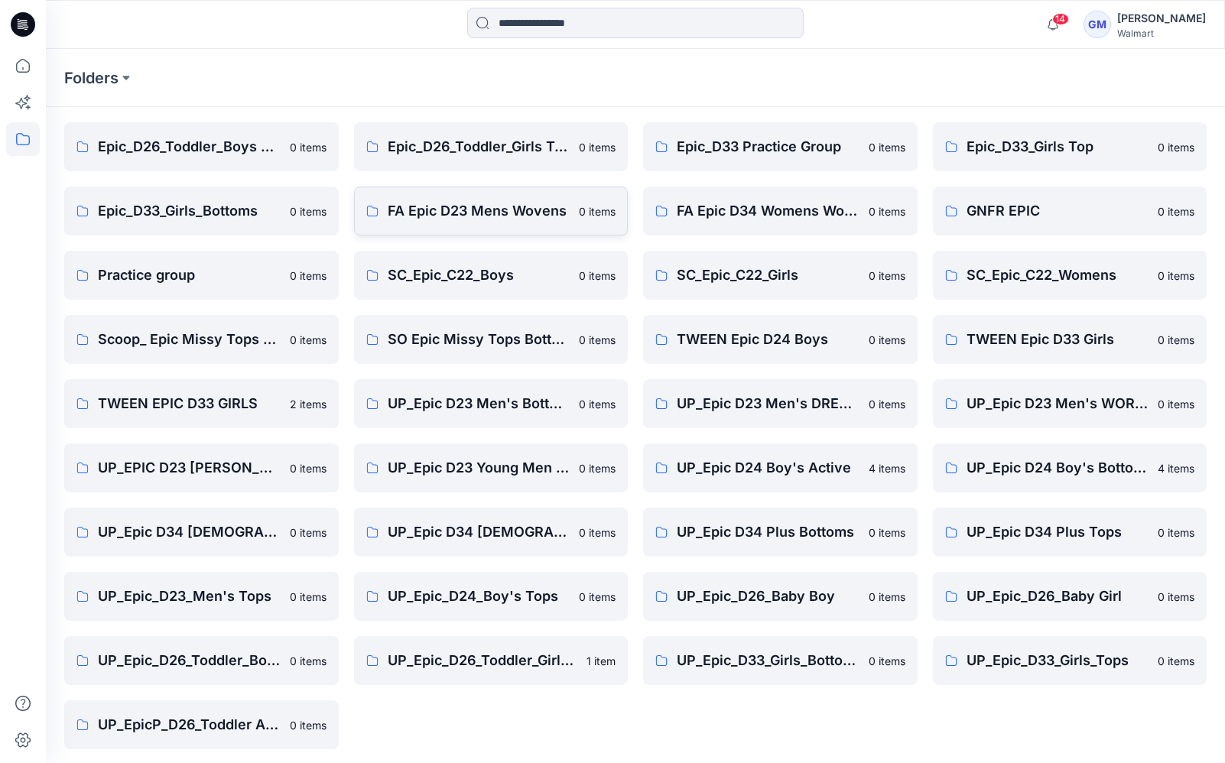
scroll to position [243, 0]
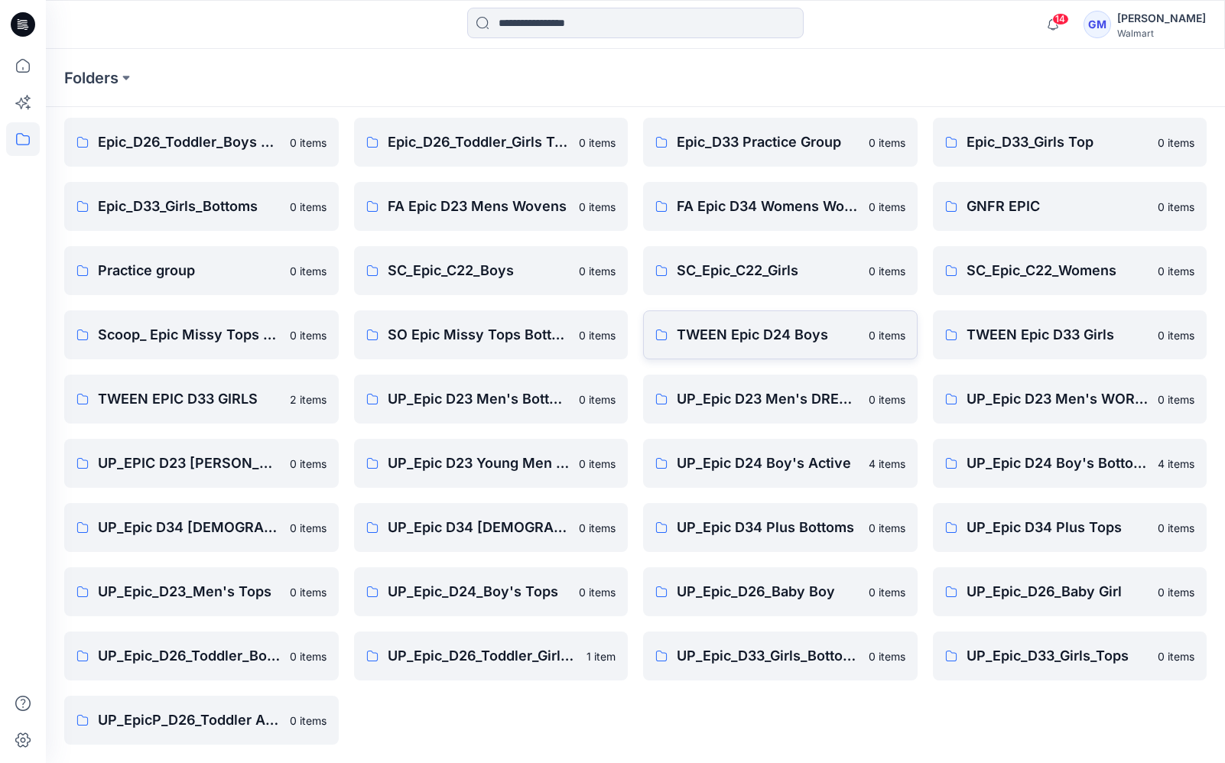
click at [737, 337] on p "TWEEN Epic D24 Boys" at bounding box center [768, 334] width 183 height 21
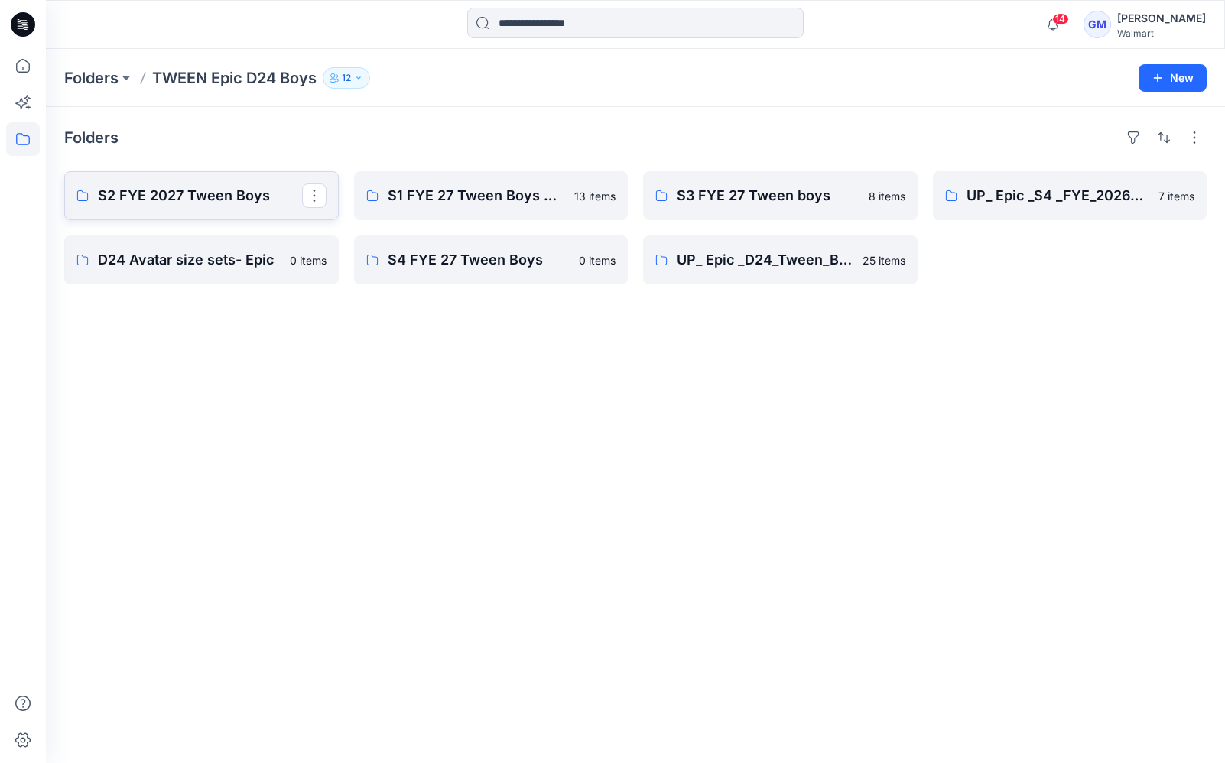
click at [200, 208] on link "S2 FYE 2027 Tween Boys" at bounding box center [201, 195] width 275 height 49
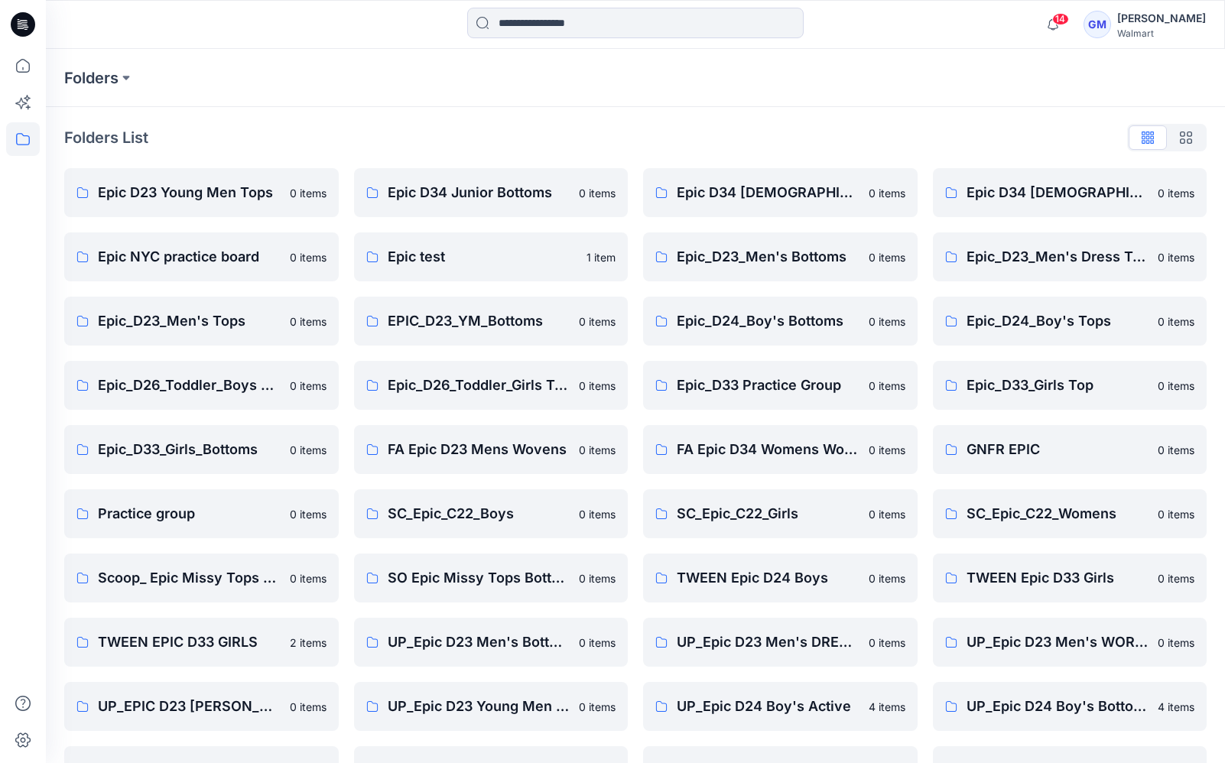
scroll to position [243, 0]
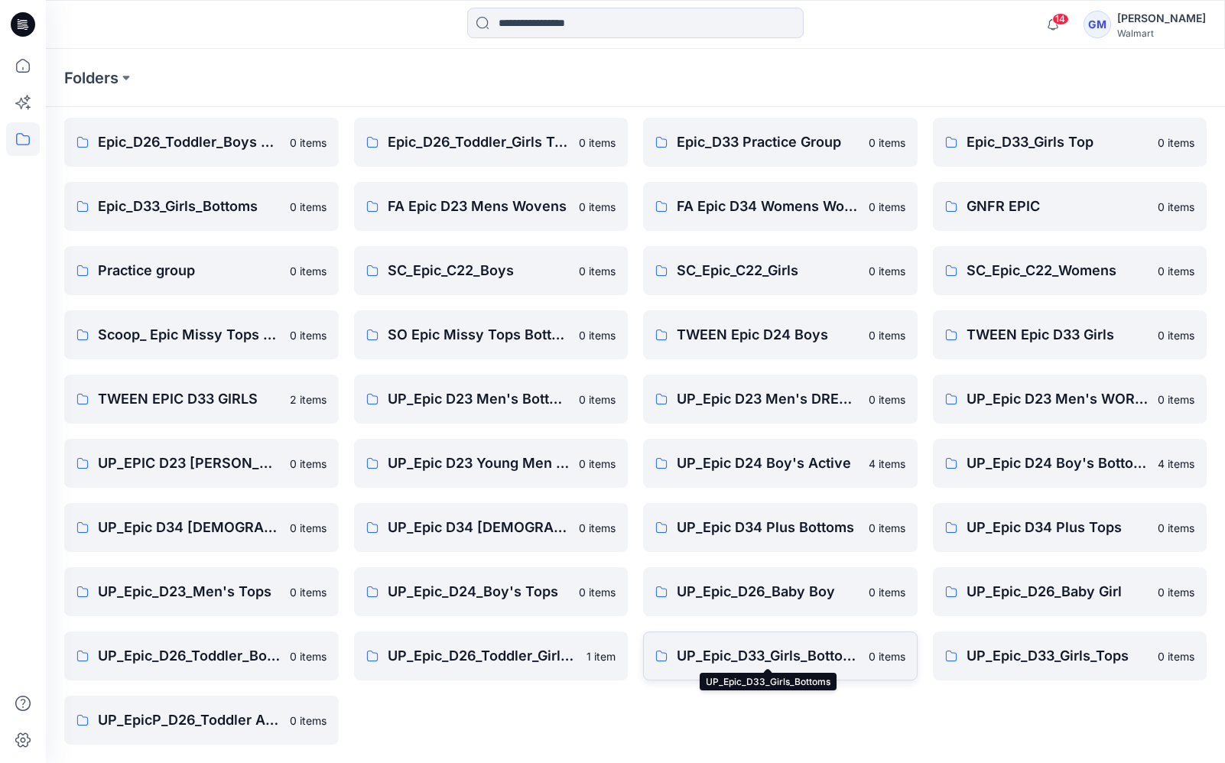
click at [800, 655] on p "UP_Epic_D33_Girls_Bottoms" at bounding box center [768, 656] width 183 height 21
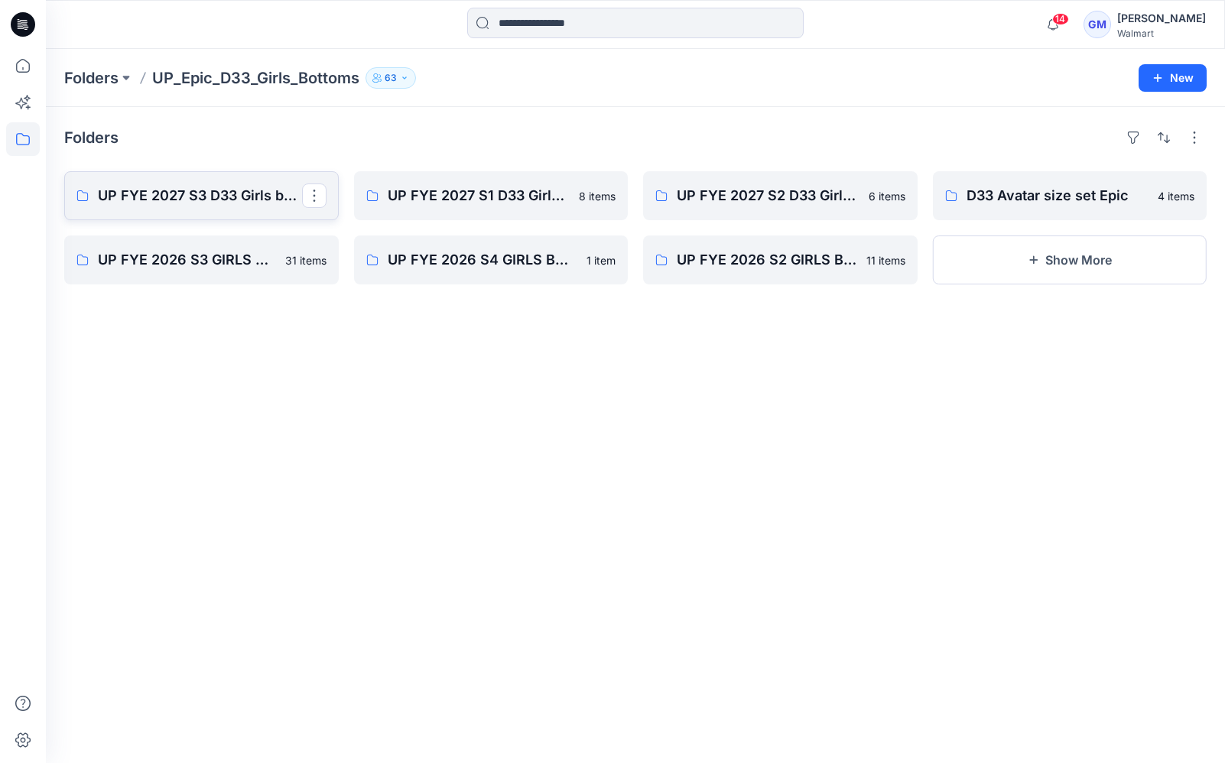
click at [220, 188] on p "UP FYE 2027 S3 D33 Girls bottoms Epic" at bounding box center [200, 195] width 204 height 21
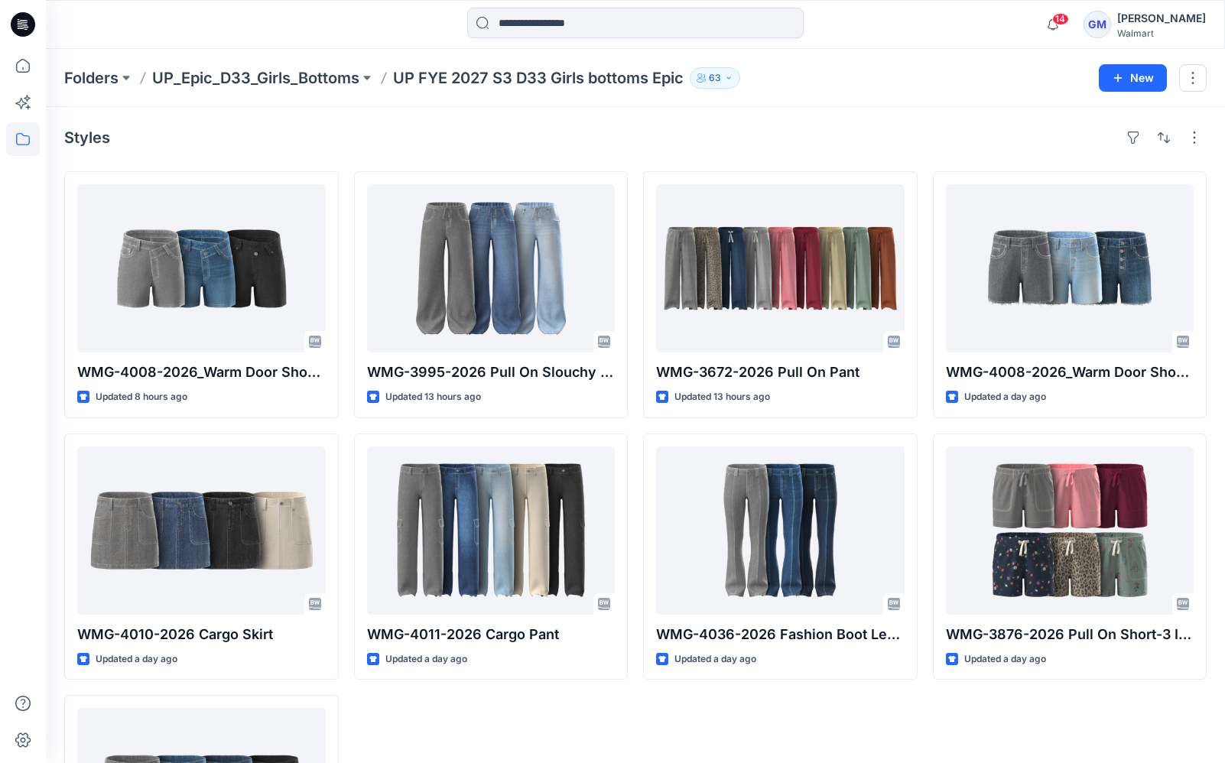
click at [247, 32] on div at bounding box center [193, 25] width 294 height 34
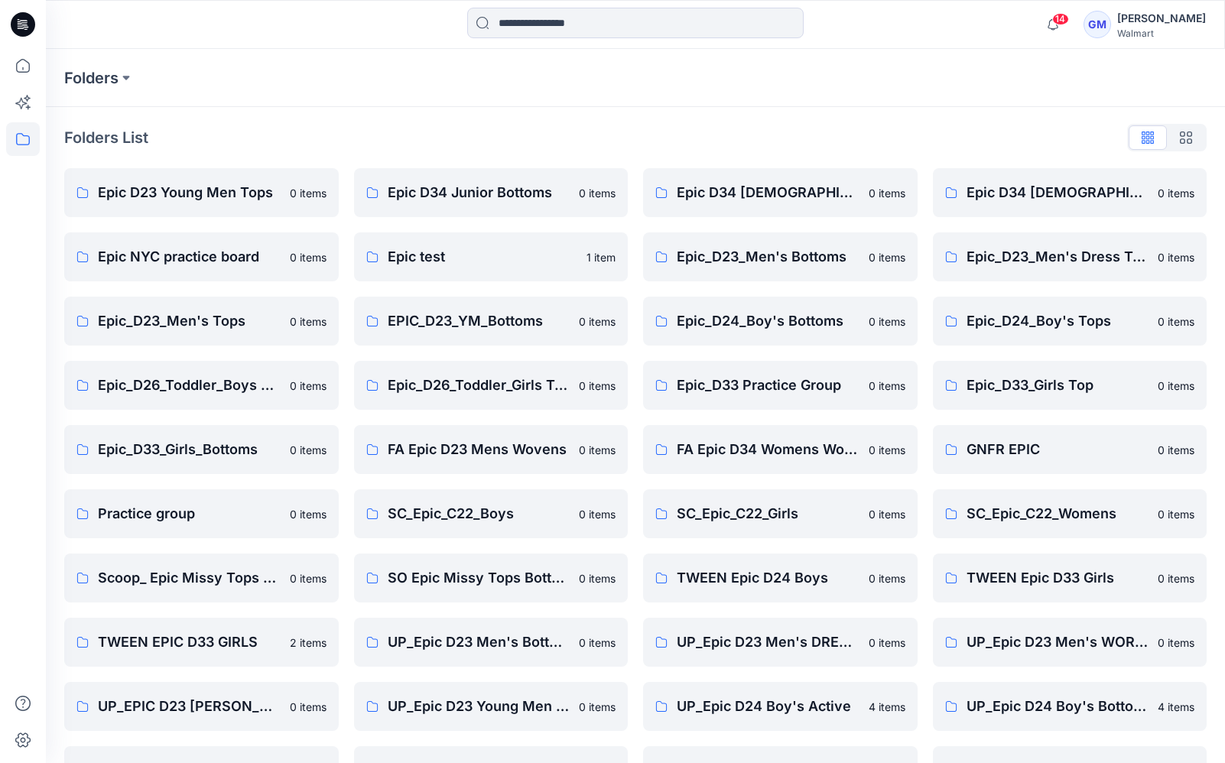
scroll to position [243, 0]
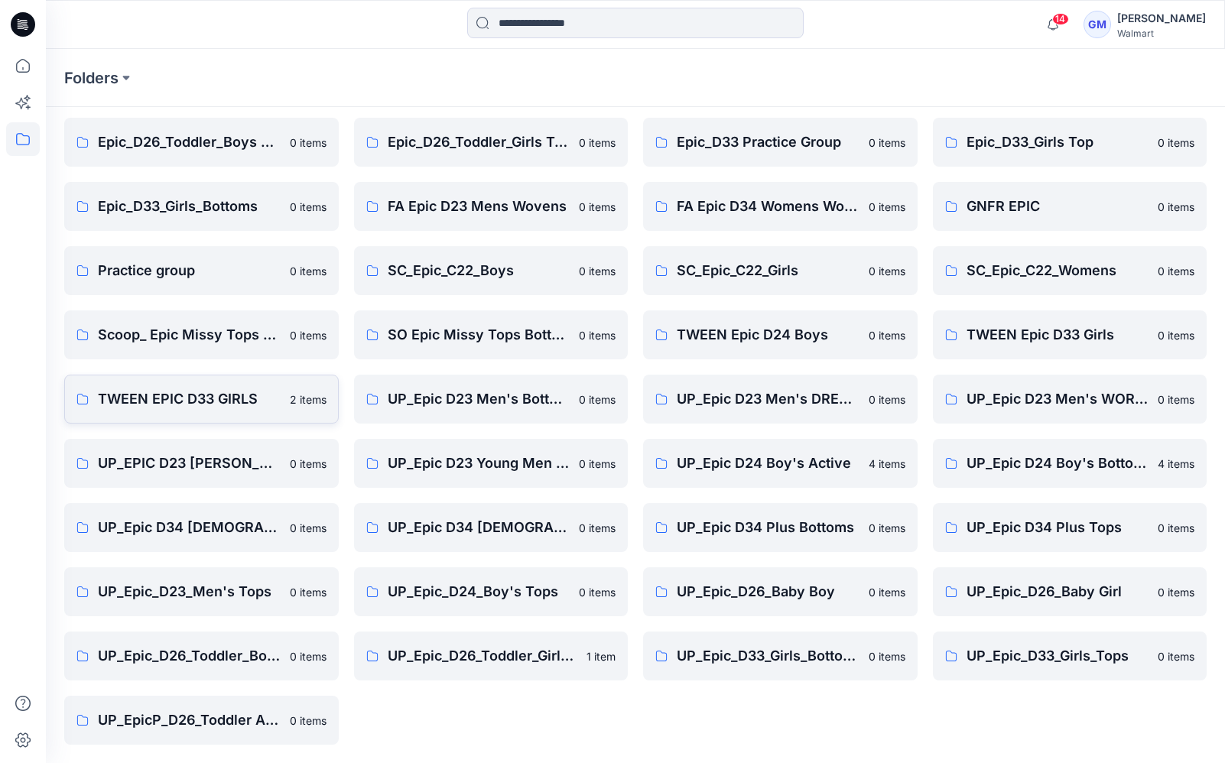
click at [184, 400] on p "TWEEN EPIC D33 GIRLS" at bounding box center [189, 399] width 183 height 21
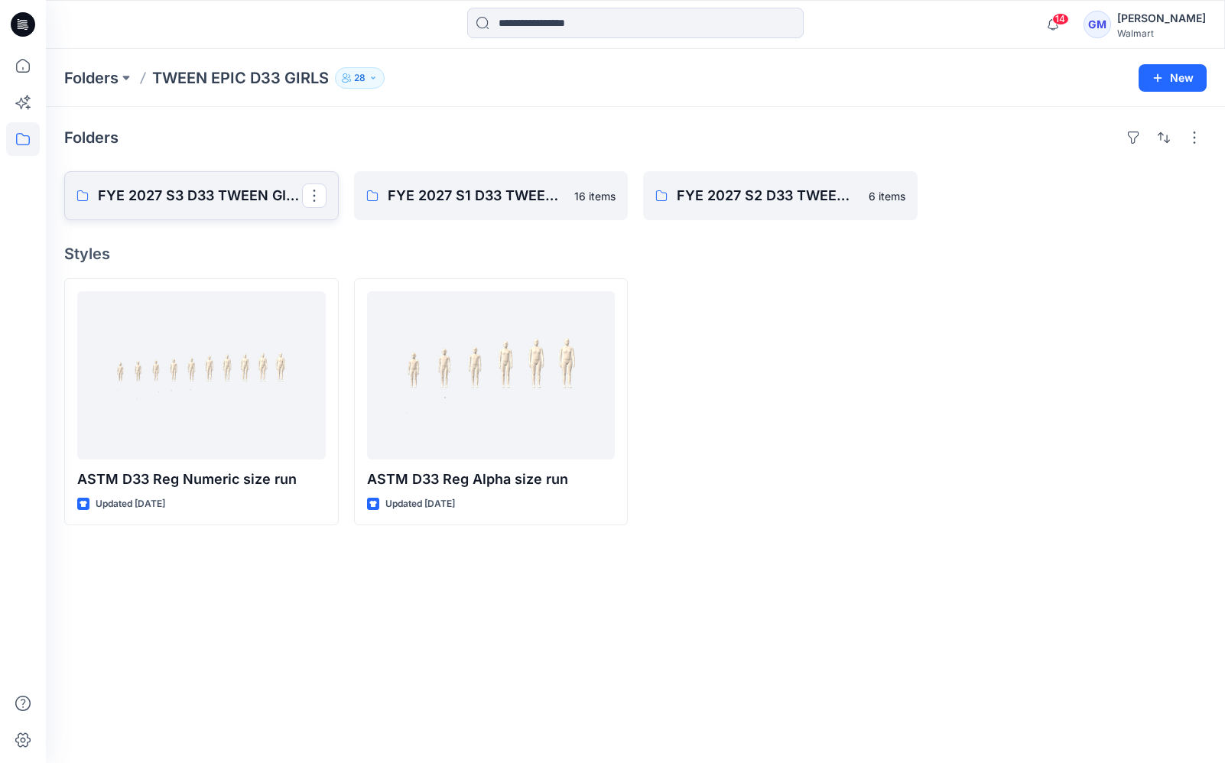
click at [168, 198] on p "FYE 2027 S3 D33 TWEEN GIRL EPIC" at bounding box center [200, 195] width 204 height 21
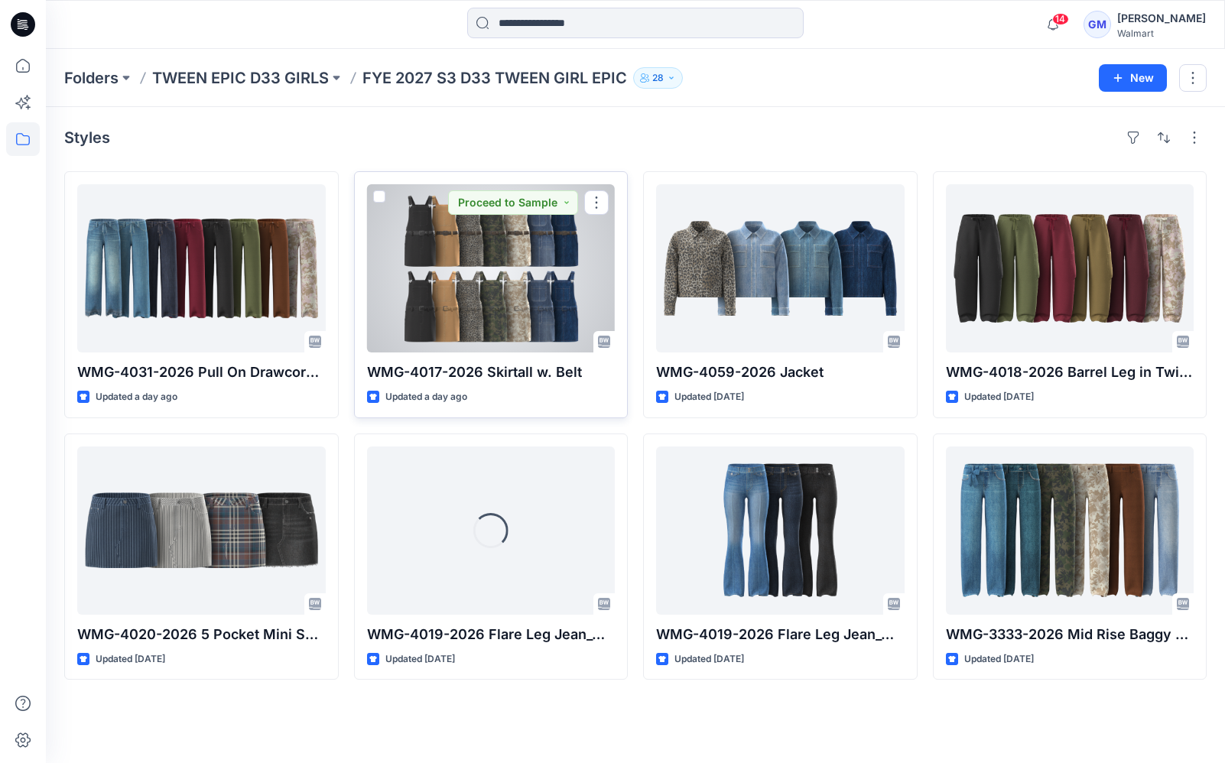
click at [503, 284] on div at bounding box center [491, 268] width 249 height 168
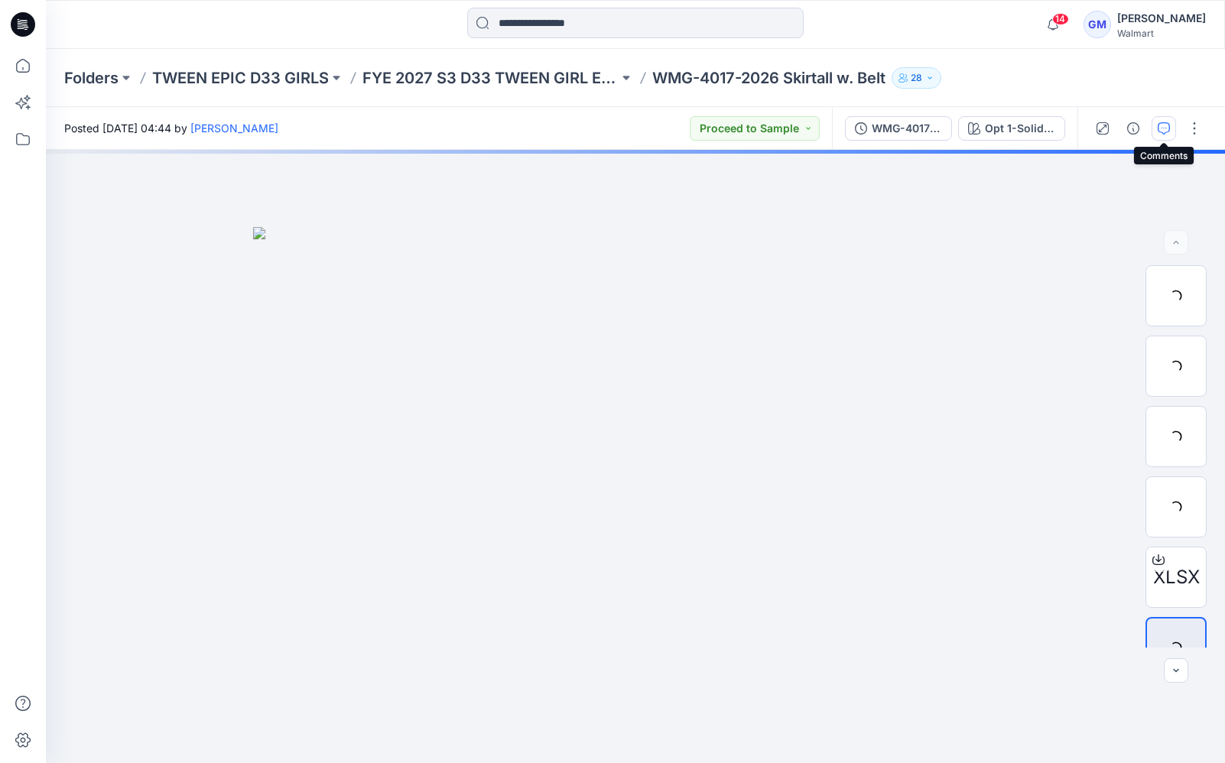
click at [1162, 125] on icon "button" at bounding box center [1164, 128] width 12 height 12
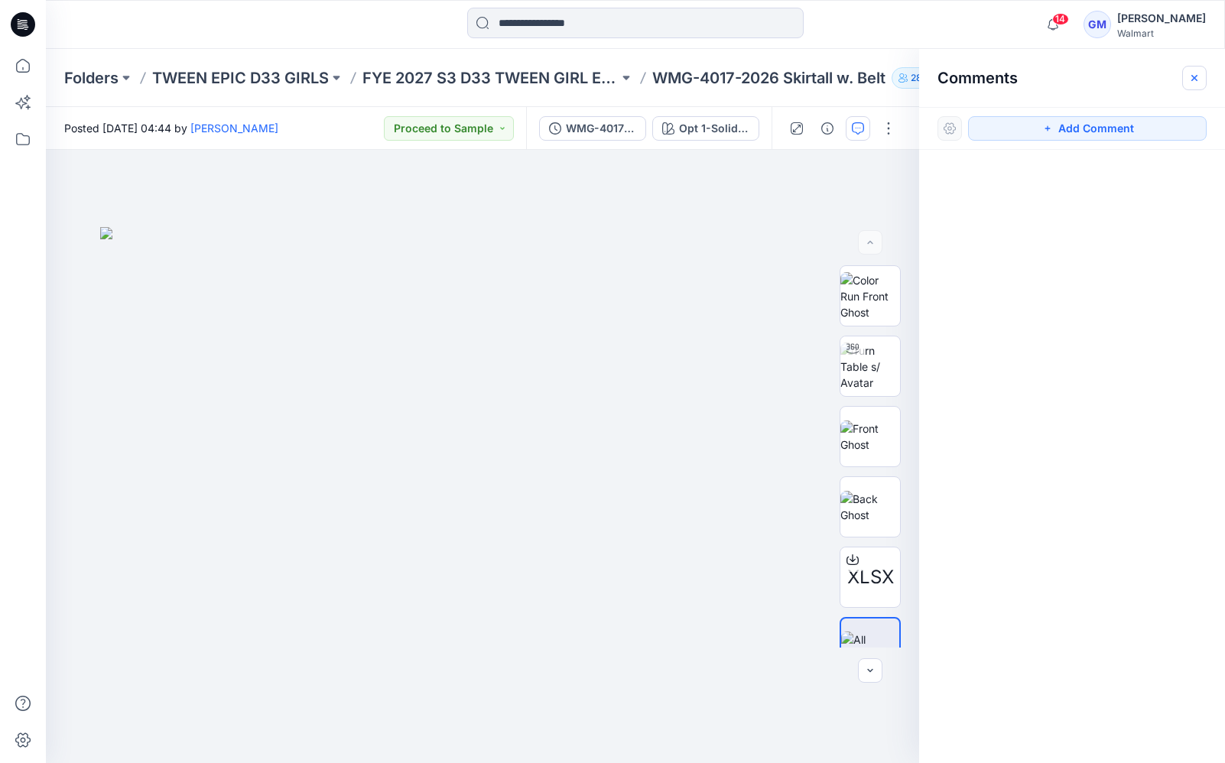
click at [1197, 69] on button "button" at bounding box center [1194, 78] width 24 height 24
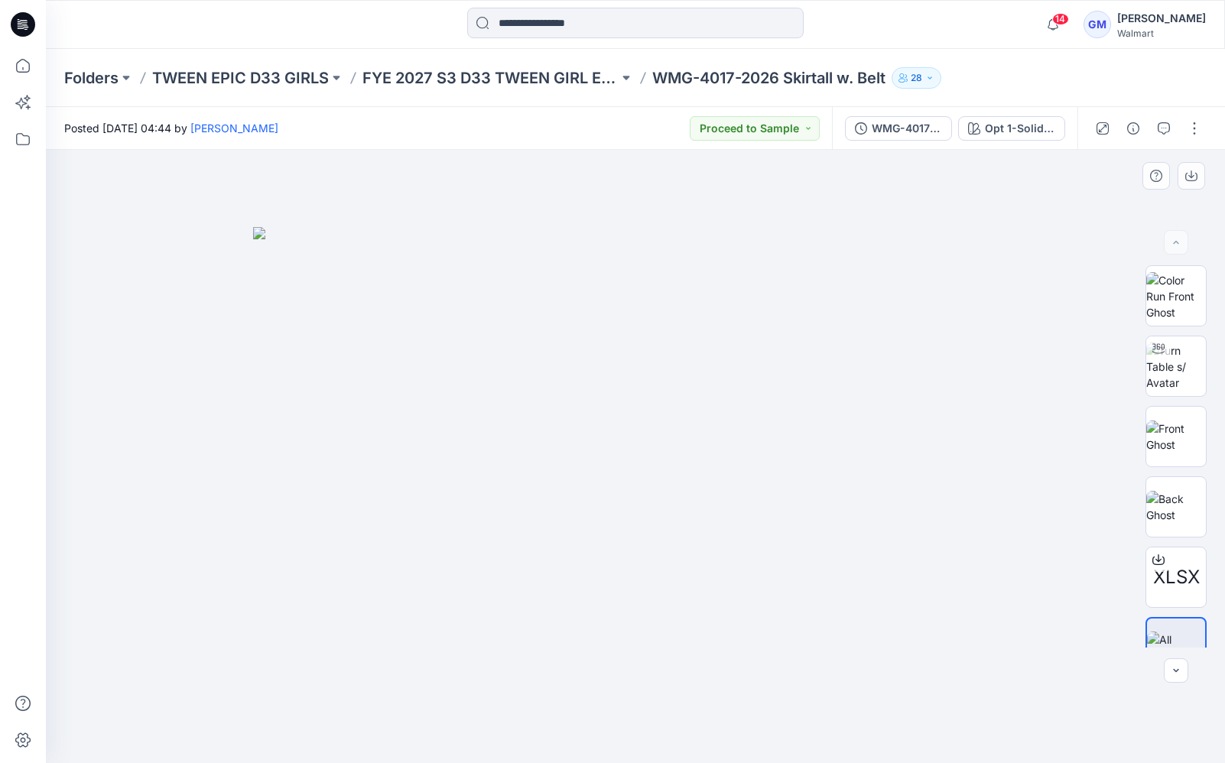
click at [1069, 382] on div at bounding box center [635, 456] width 1179 height 613
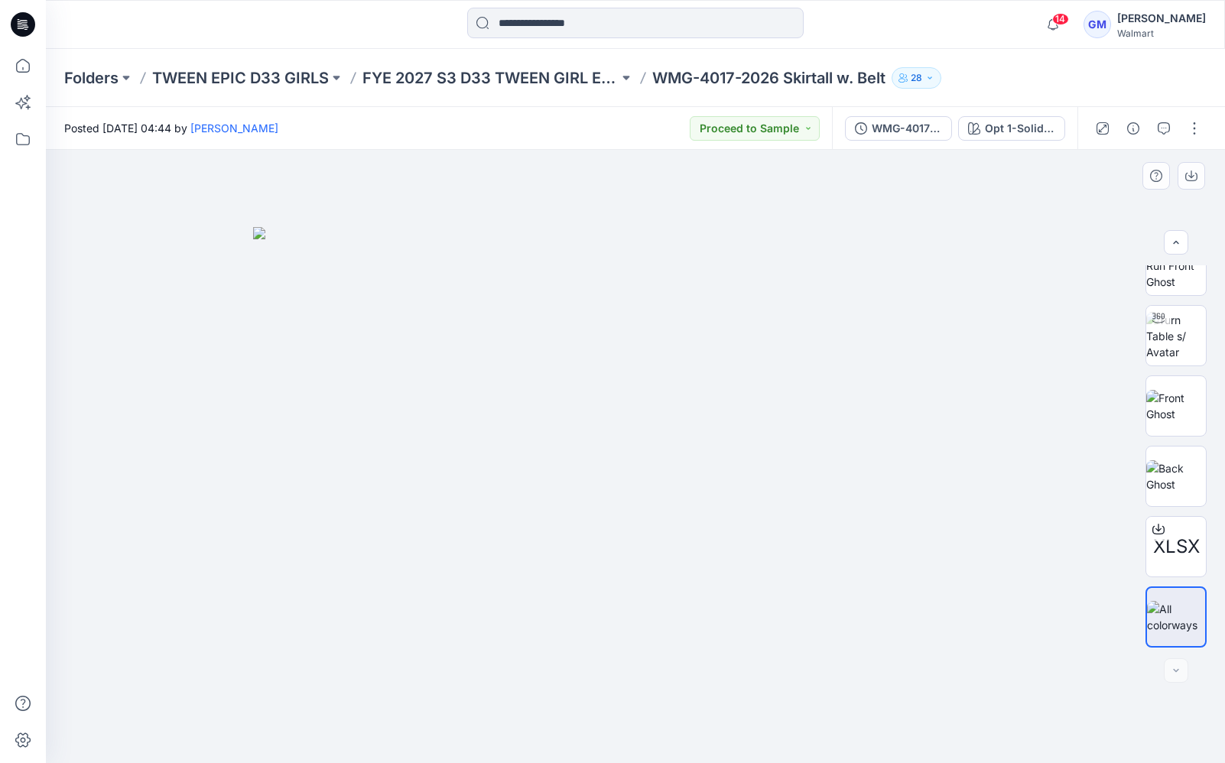
click at [1024, 409] on div at bounding box center [635, 456] width 1179 height 613
click at [893, 122] on div "WMG-4017-2026_Rev1_Skirtall w. Belt" at bounding box center [907, 128] width 70 height 17
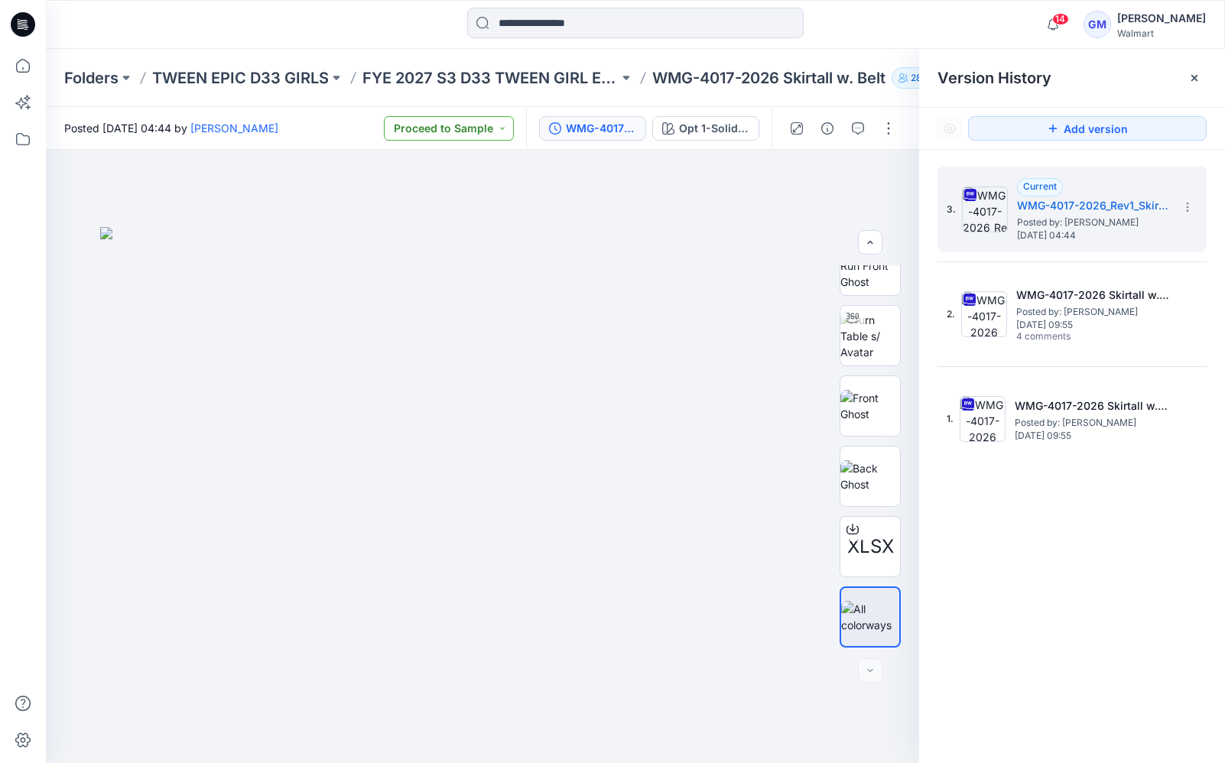
click at [449, 134] on button "Proceed to Sample" at bounding box center [449, 128] width 130 height 24
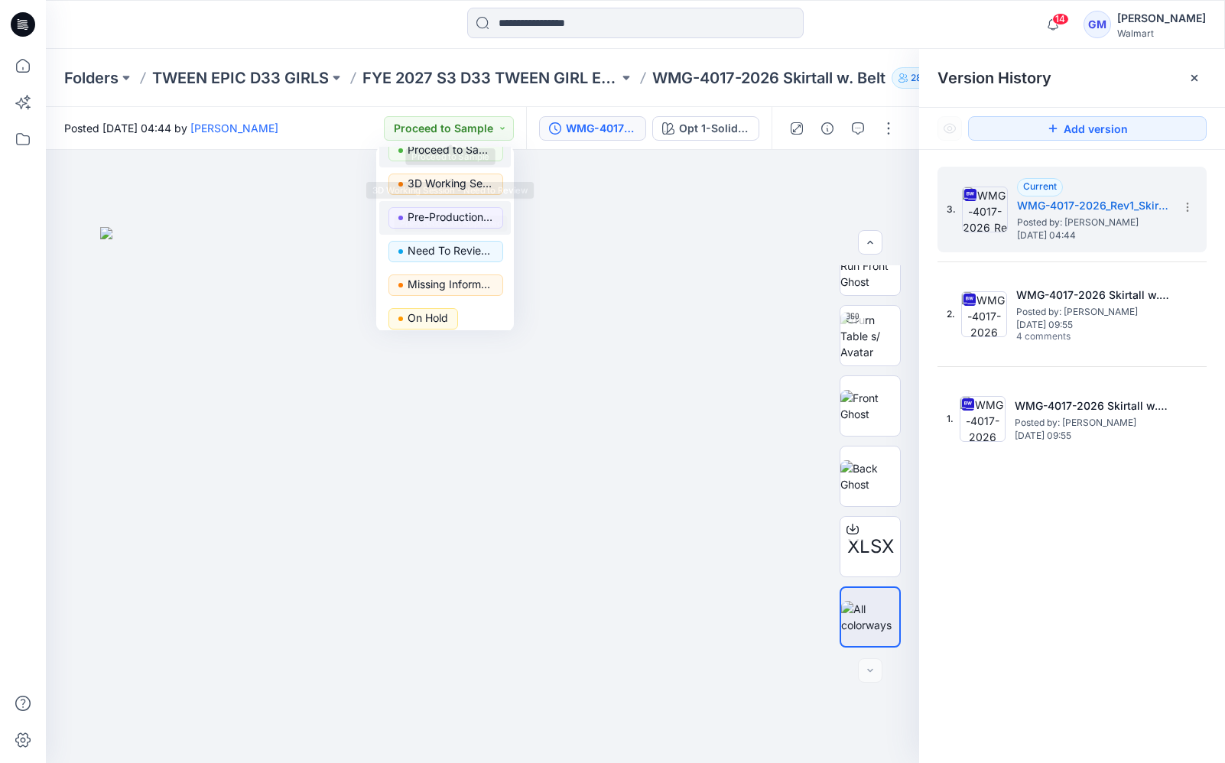
scroll to position [193, 0]
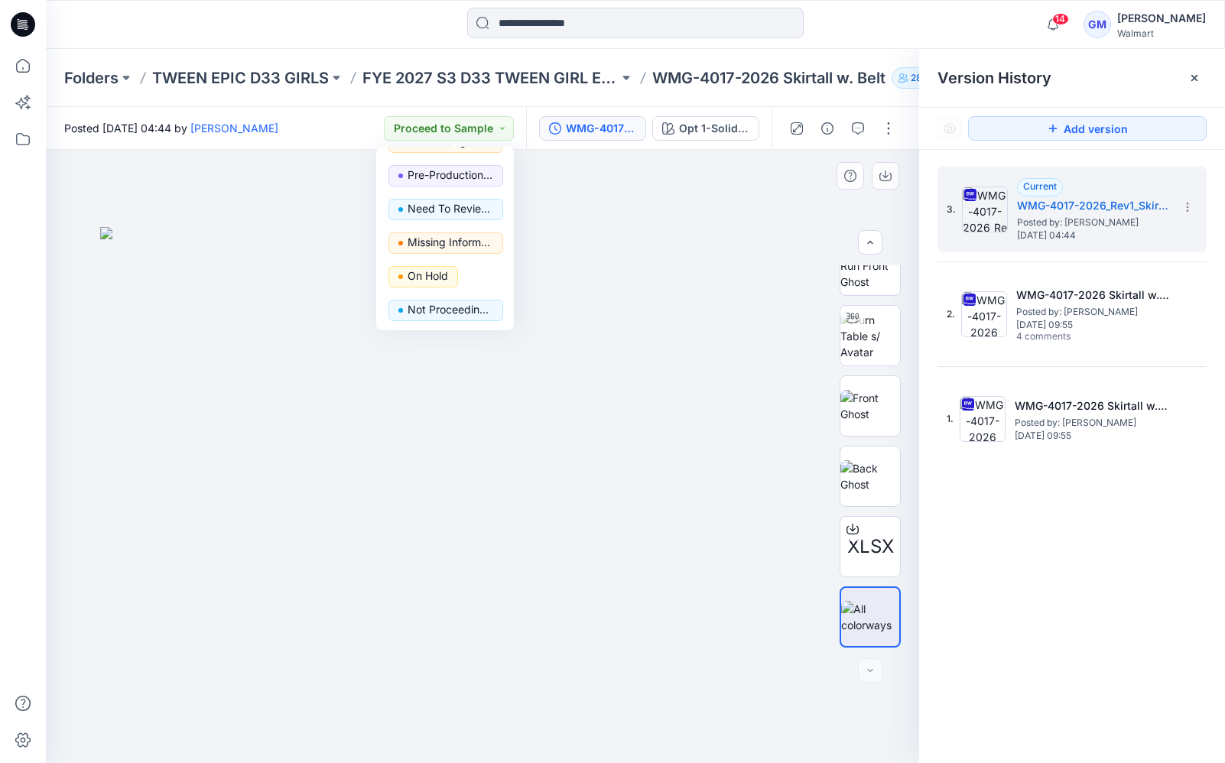
click at [701, 211] on div at bounding box center [482, 456] width 873 height 613
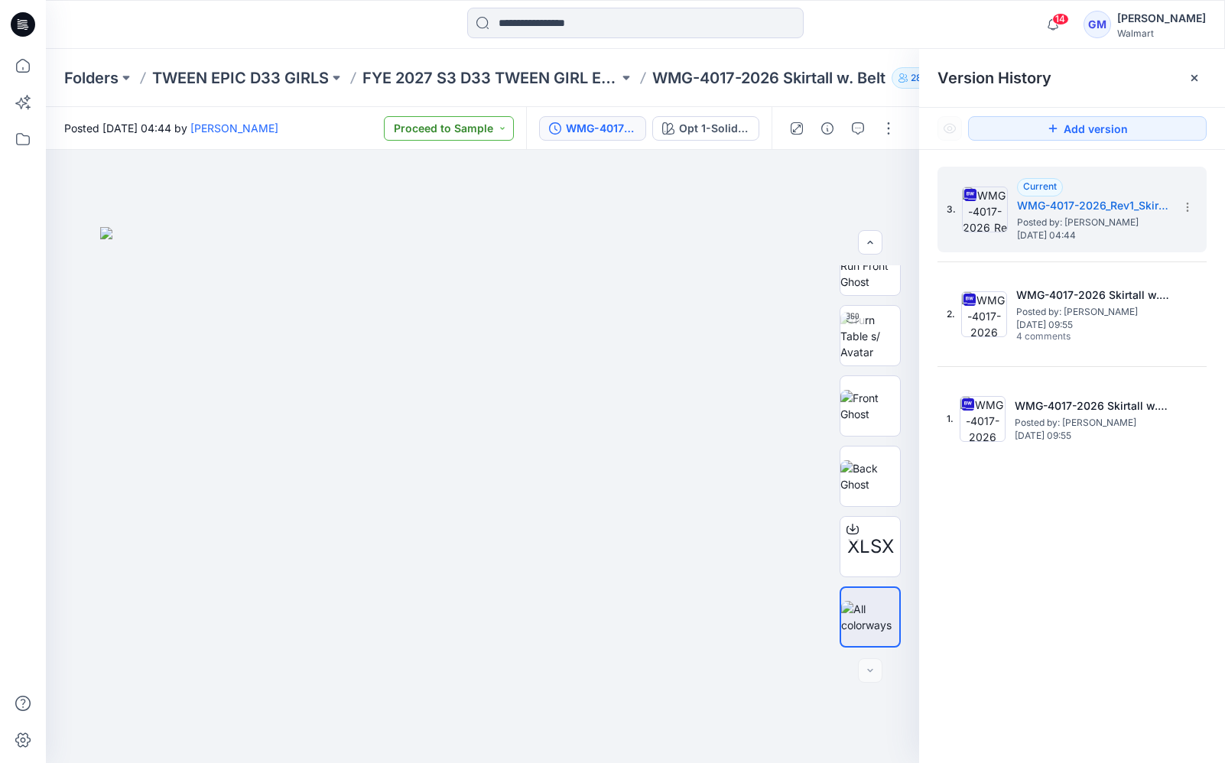
click at [433, 130] on button "Proceed to Sample" at bounding box center [449, 128] width 130 height 24
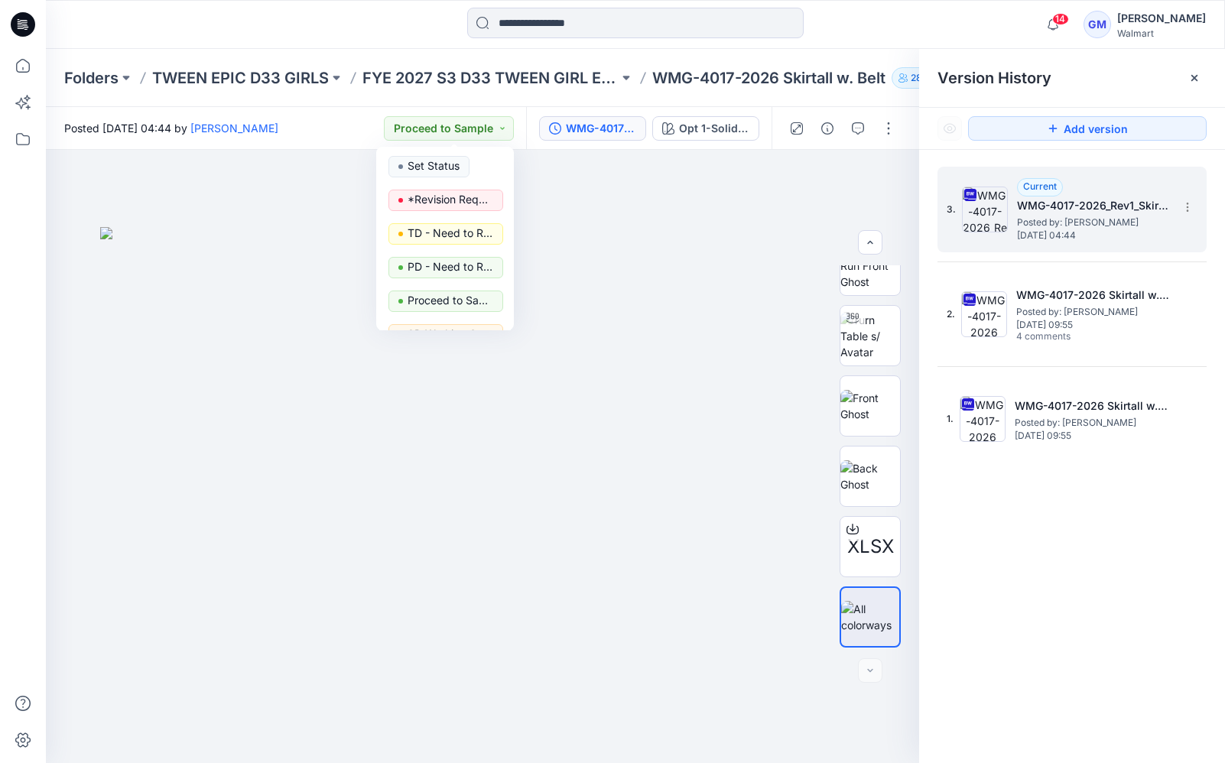
click at [1085, 235] on span "[DATE] 04:44" at bounding box center [1093, 235] width 153 height 11
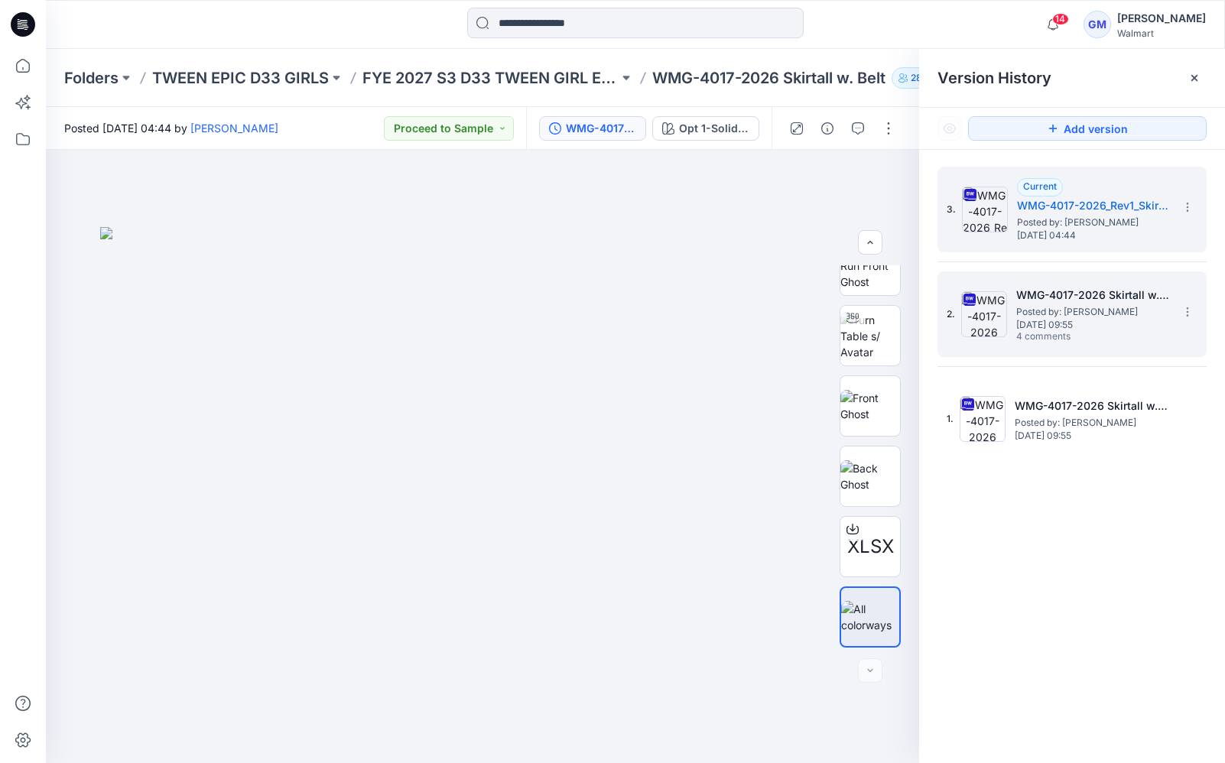
click at [1089, 320] on span "[DATE] 09:55" at bounding box center [1093, 325] width 153 height 11
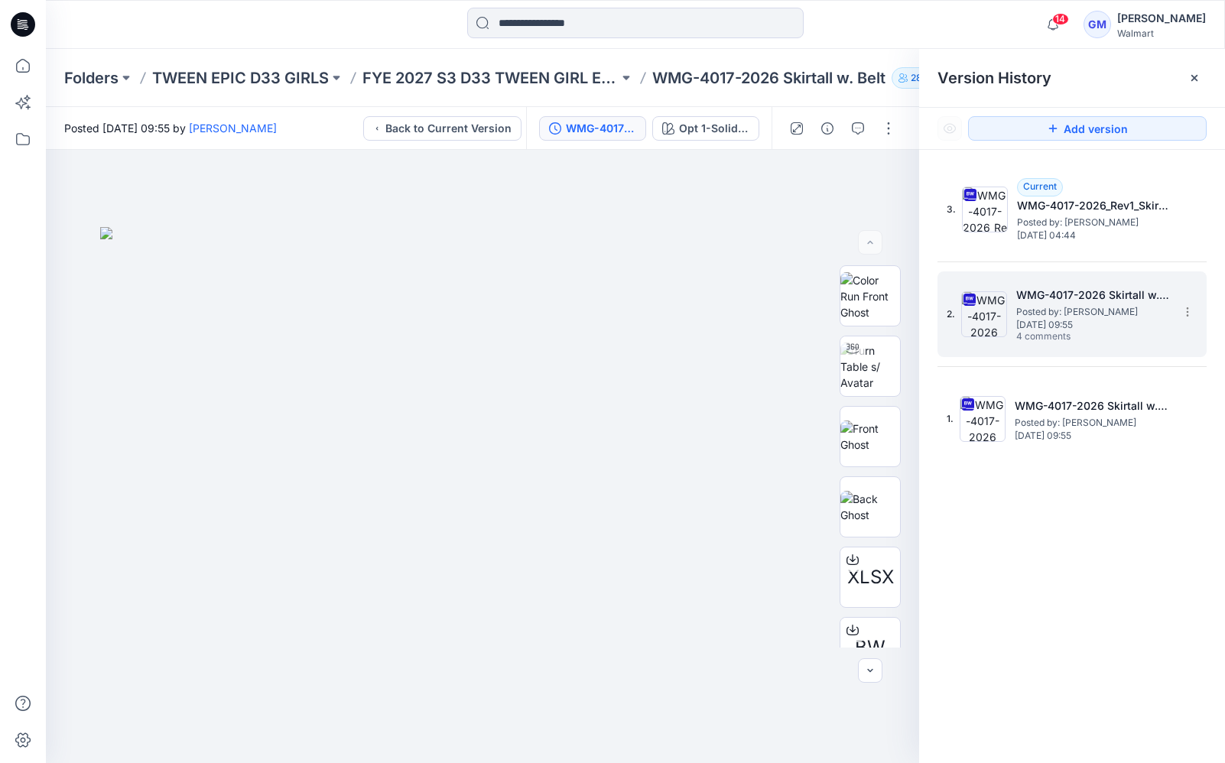
click at [1049, 343] on span "4 comments" at bounding box center [1070, 337] width 107 height 12
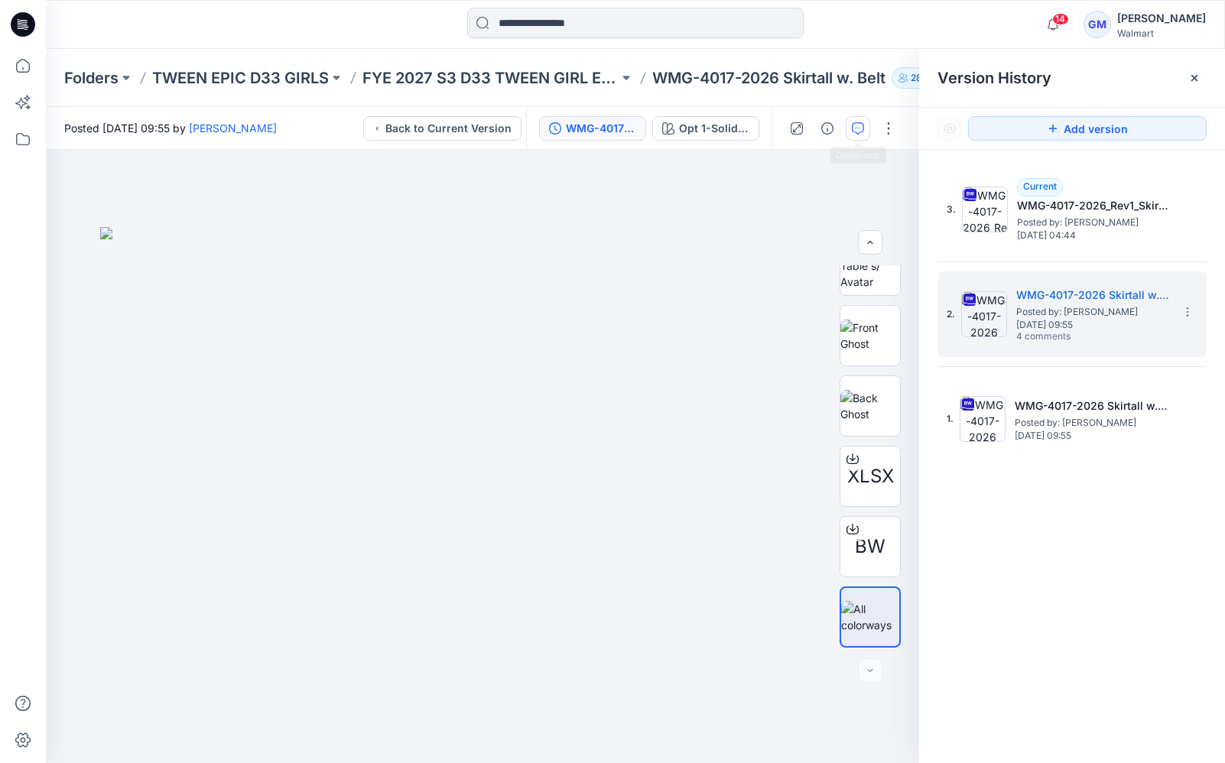
click at [861, 129] on icon "button" at bounding box center [858, 128] width 12 height 12
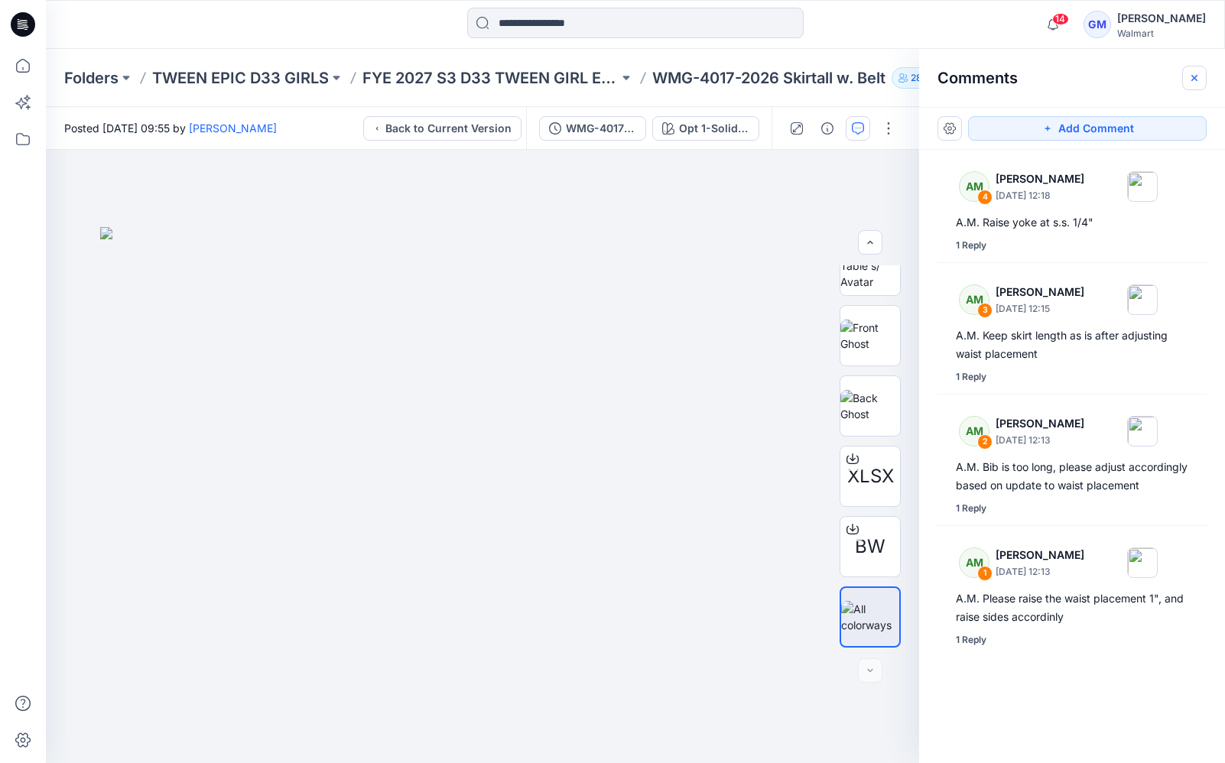
click at [1194, 74] on icon "button" at bounding box center [1195, 78] width 12 height 12
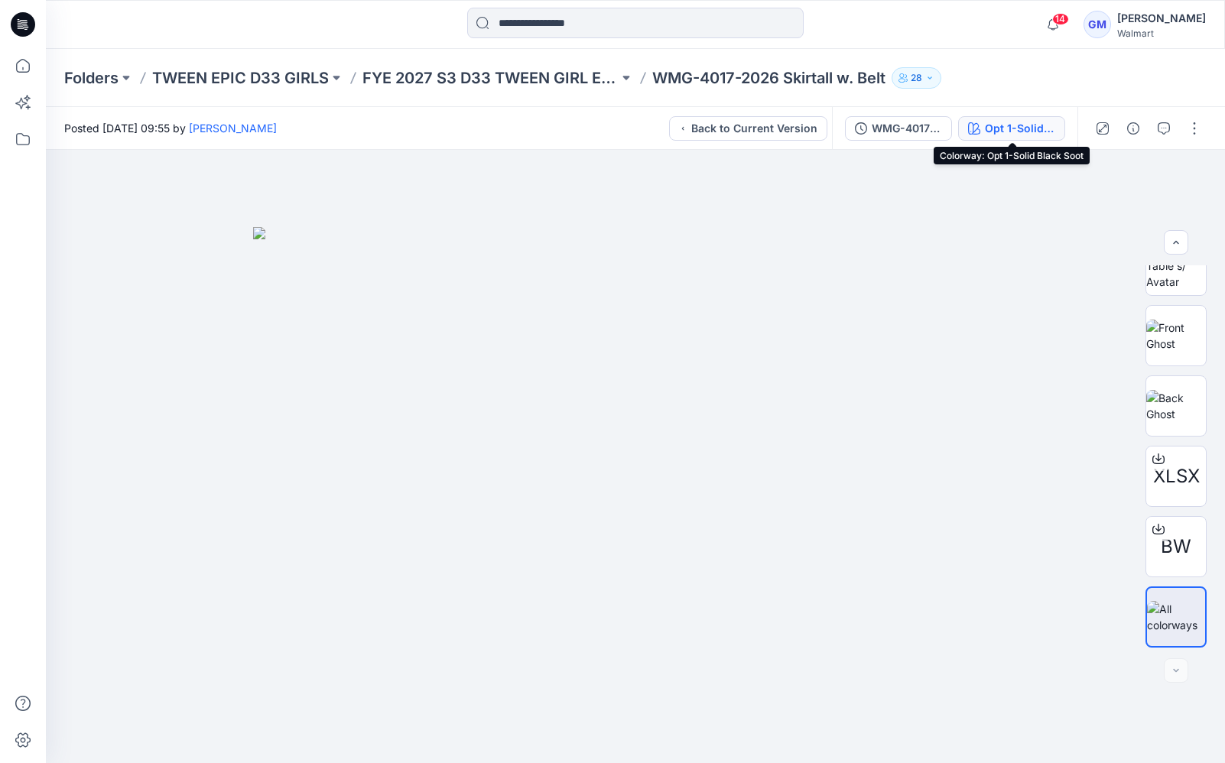
click at [1036, 132] on div "Opt 1-Solid Black Soot" at bounding box center [1020, 128] width 70 height 17
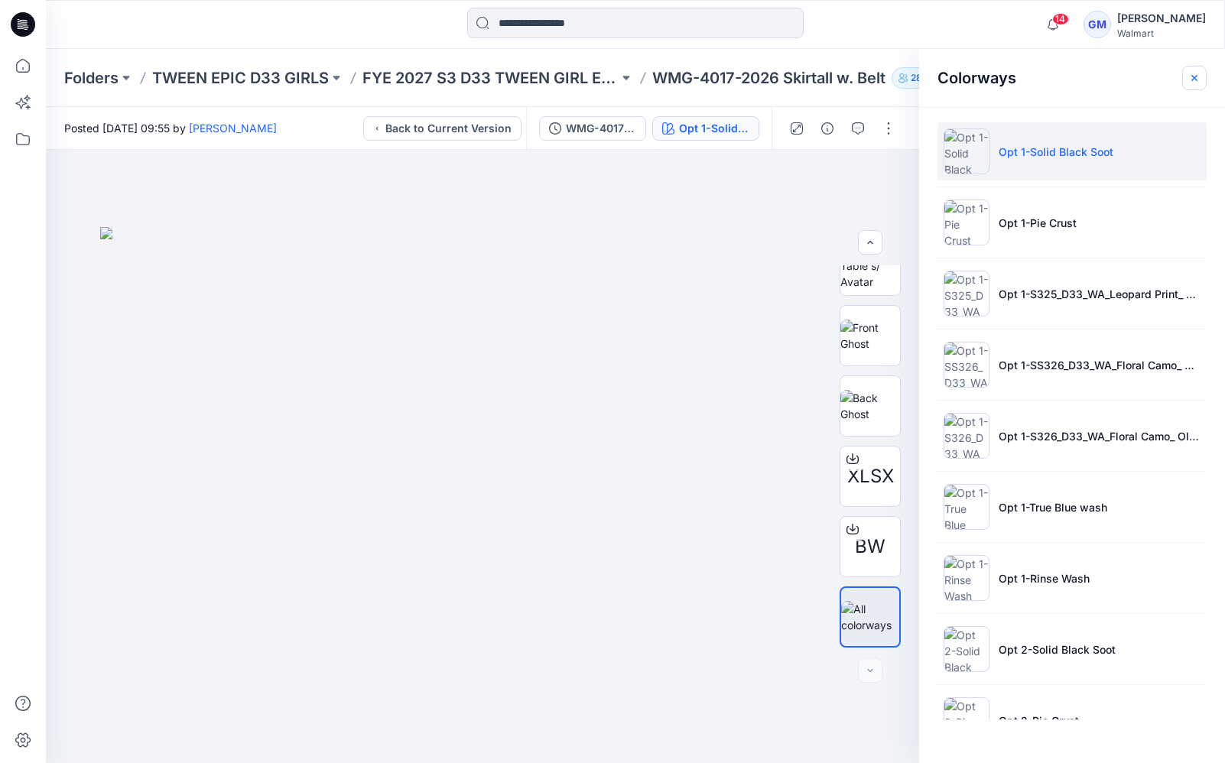
click at [1189, 74] on icon "button" at bounding box center [1195, 78] width 12 height 12
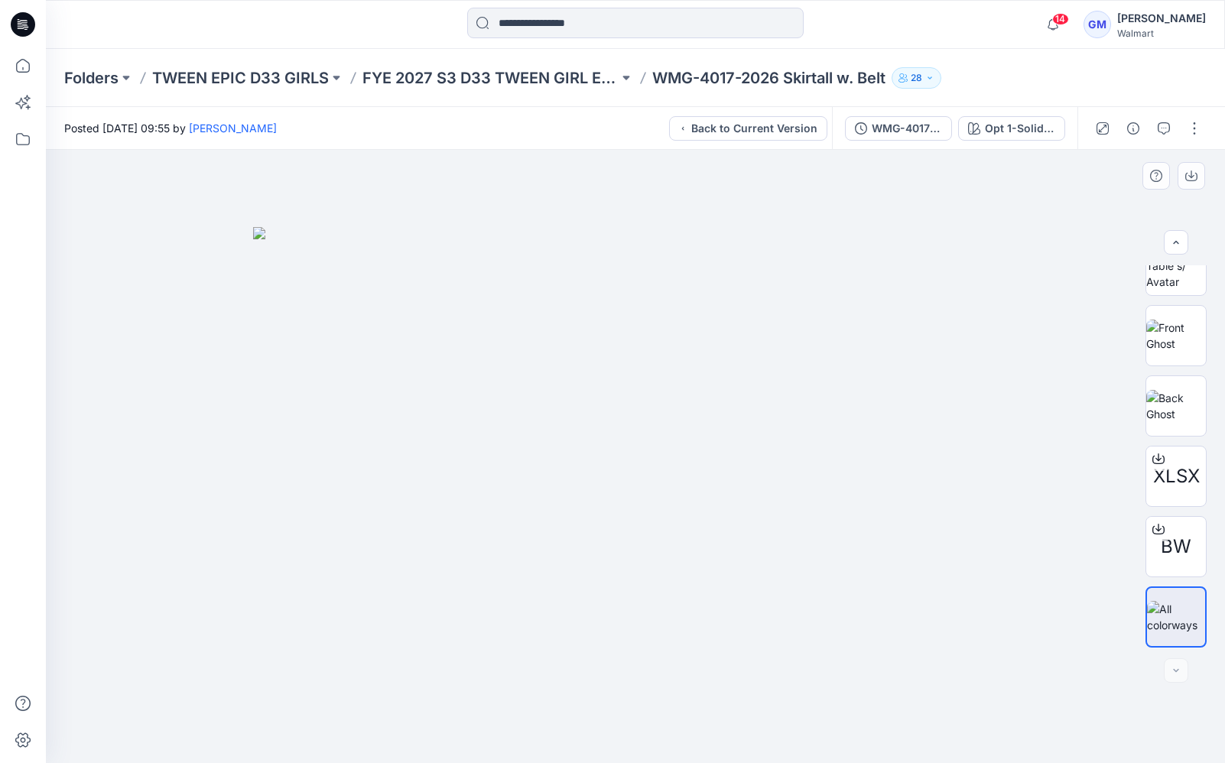
click at [998, 185] on div at bounding box center [635, 456] width 1179 height 613
click at [1169, 126] on icon "button" at bounding box center [1164, 128] width 12 height 12
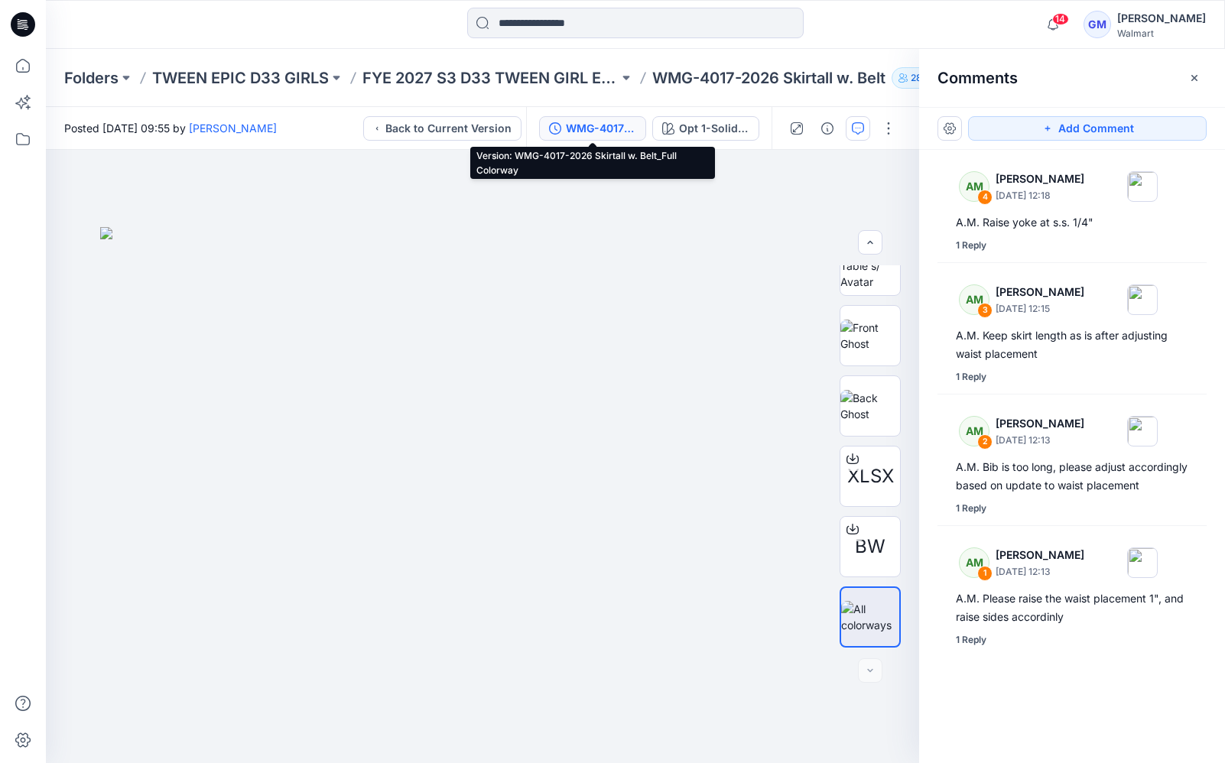
click at [603, 132] on div "WMG-4017-2026 Skirtall w. Belt_Full Colorway" at bounding box center [601, 128] width 70 height 17
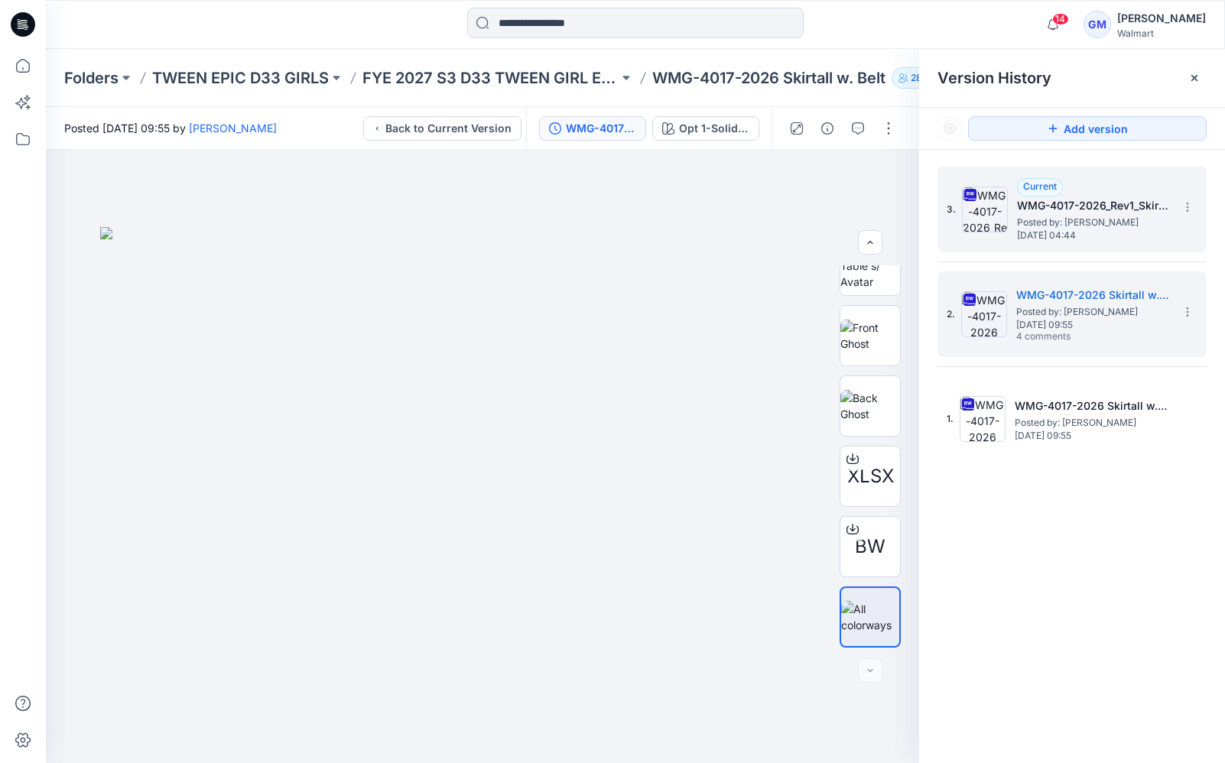
click at [1056, 211] on h5 "WMG-4017-2026_Rev1_Skirtall w. Belt" at bounding box center [1093, 206] width 153 height 18
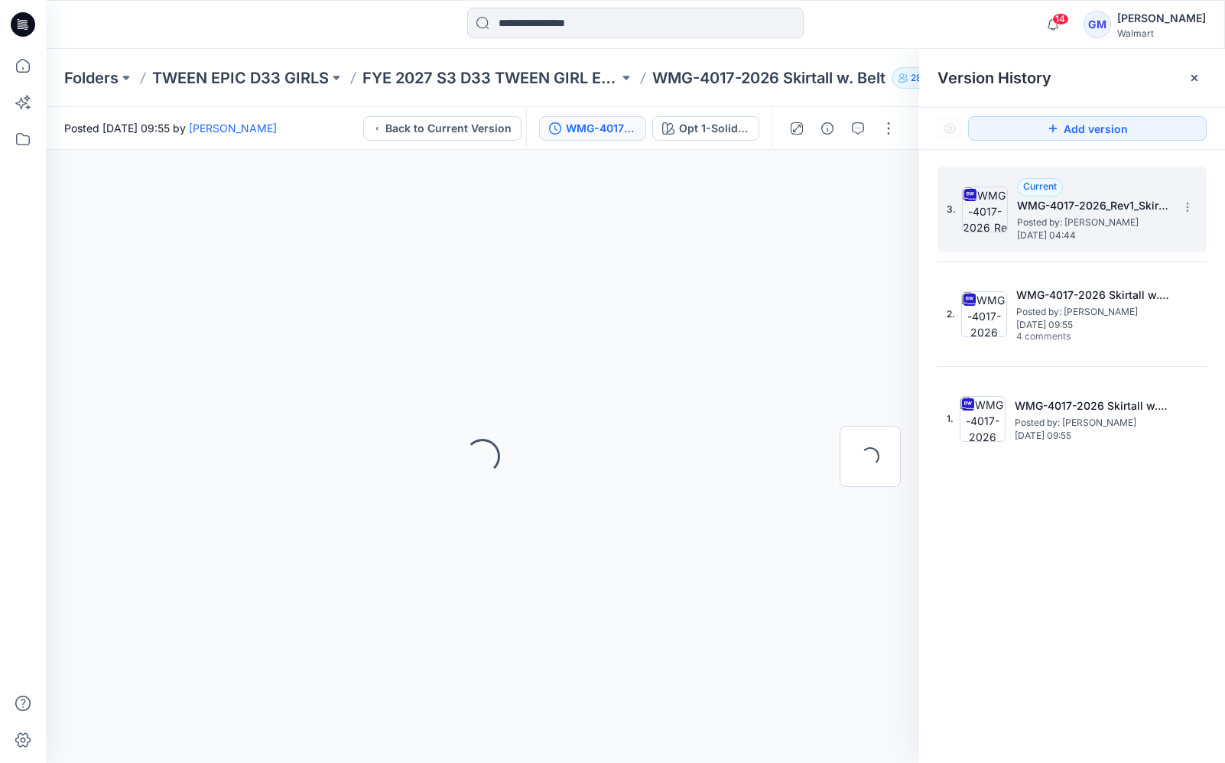
scroll to position [0, 0]
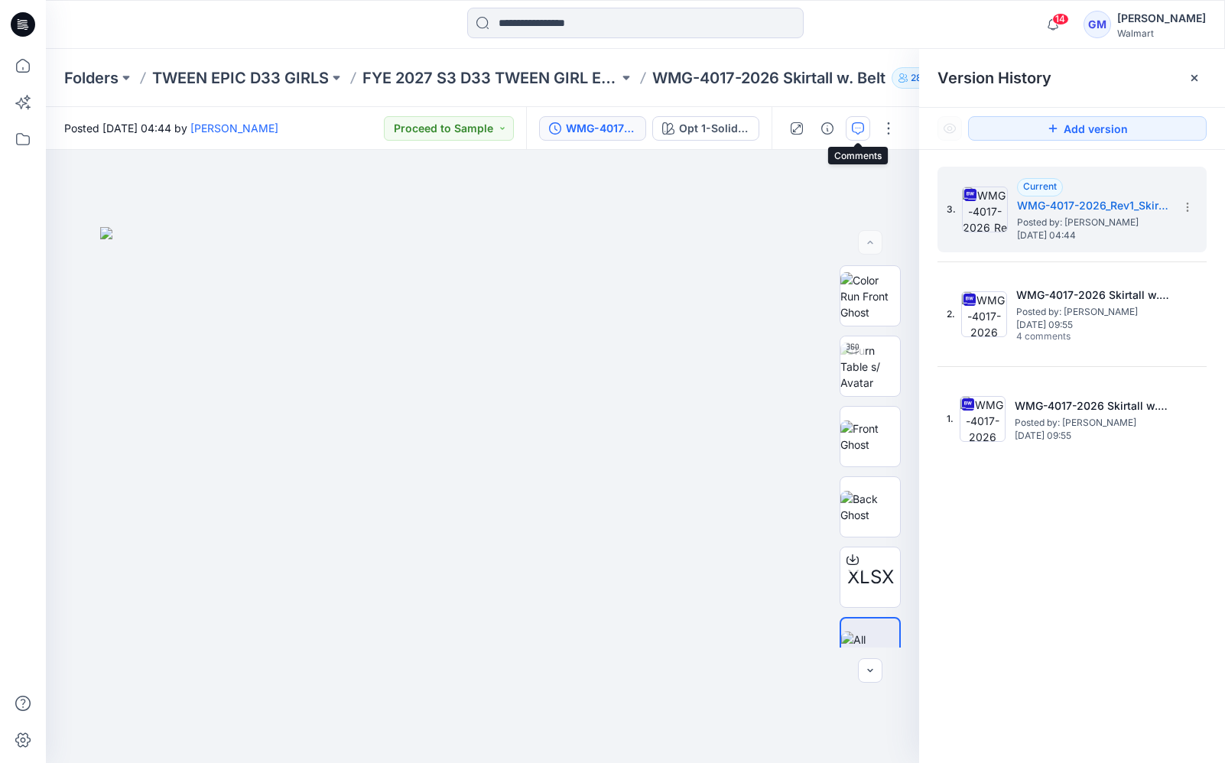
click at [858, 128] on icon "button" at bounding box center [858, 128] width 12 height 12
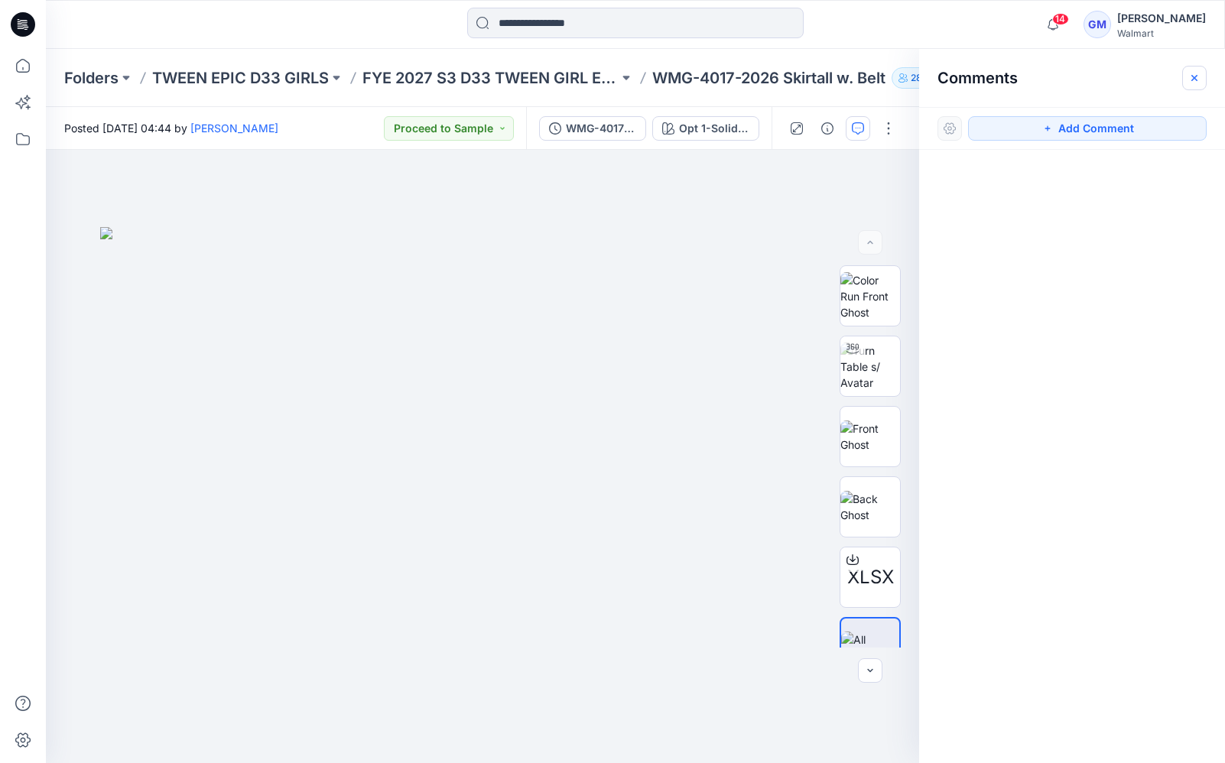
click at [1200, 72] on icon "button" at bounding box center [1195, 78] width 12 height 12
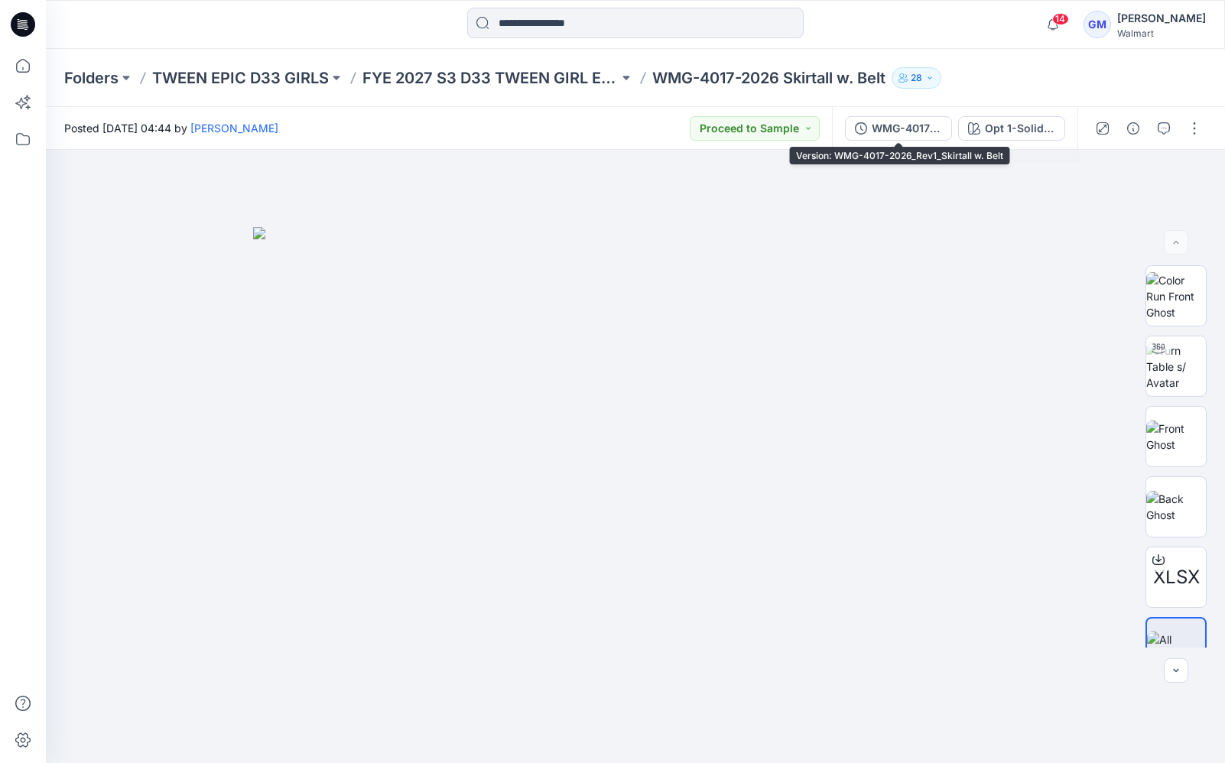
click at [926, 128] on div "WMG-4017-2026_Rev1_Skirtall w. Belt" at bounding box center [907, 128] width 70 height 17
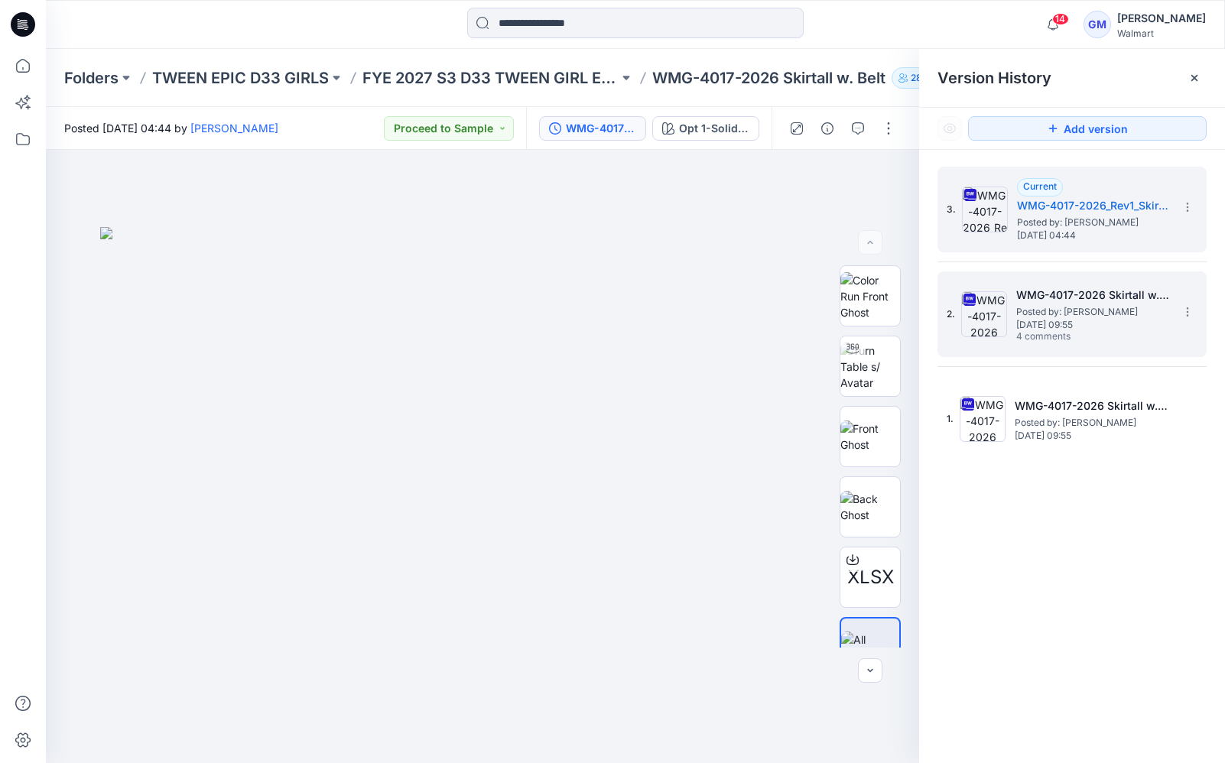
click at [1107, 311] on span "Posted by: [PERSON_NAME]" at bounding box center [1093, 311] width 153 height 15
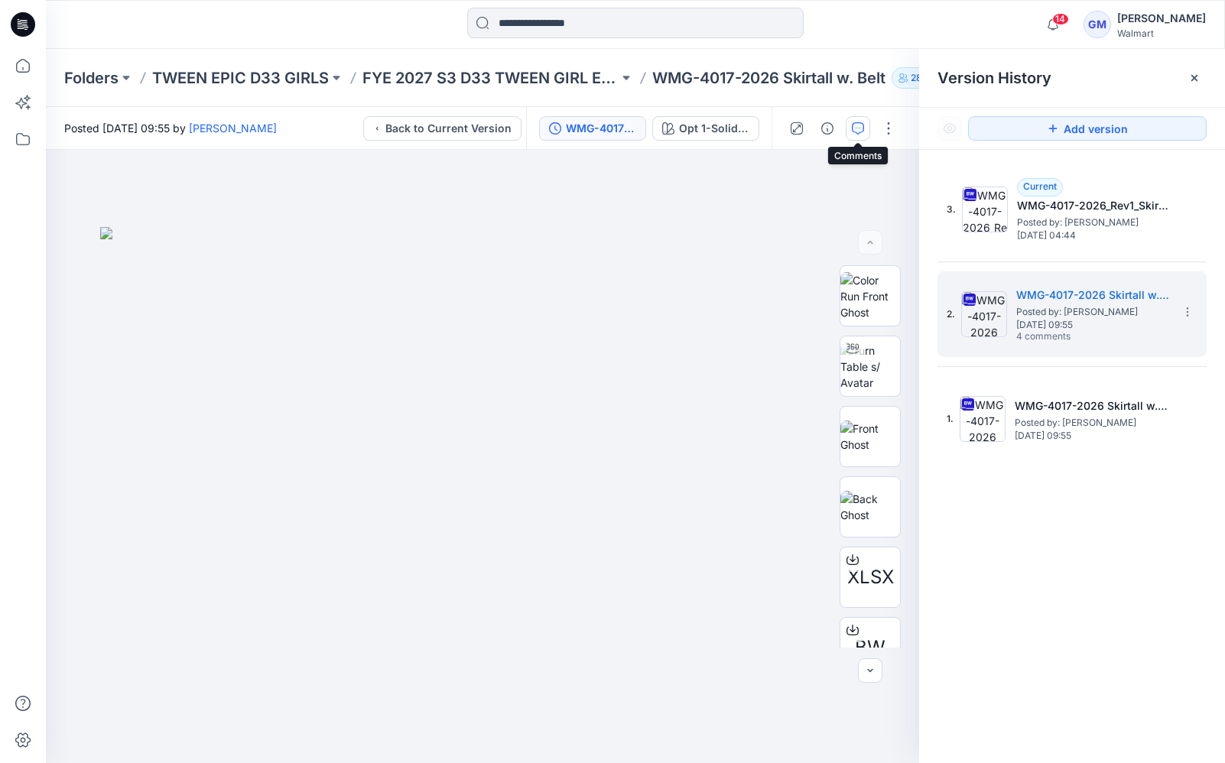
click at [855, 122] on icon "button" at bounding box center [858, 128] width 12 height 12
